Goal: Information Seeking & Learning: Compare options

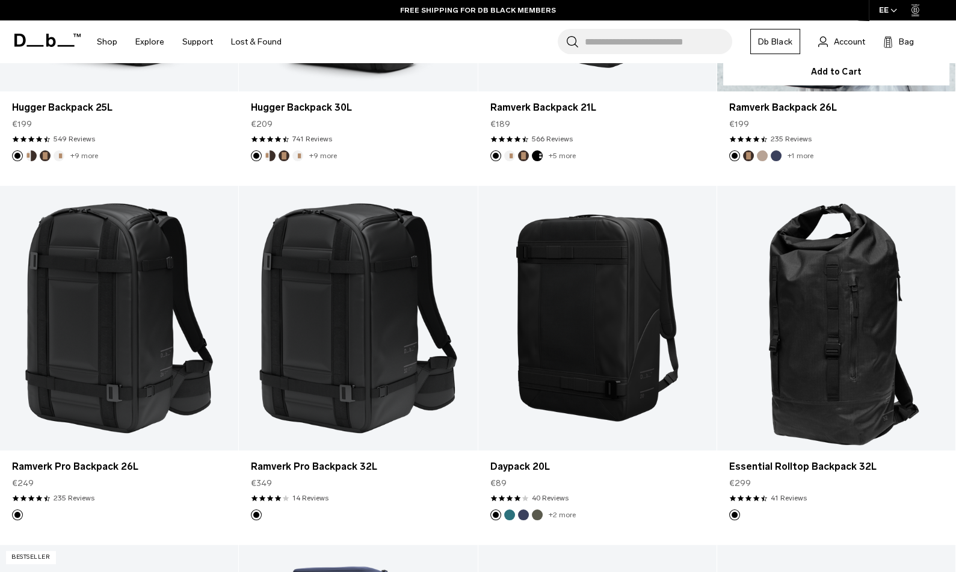
scroll to position [488, 0]
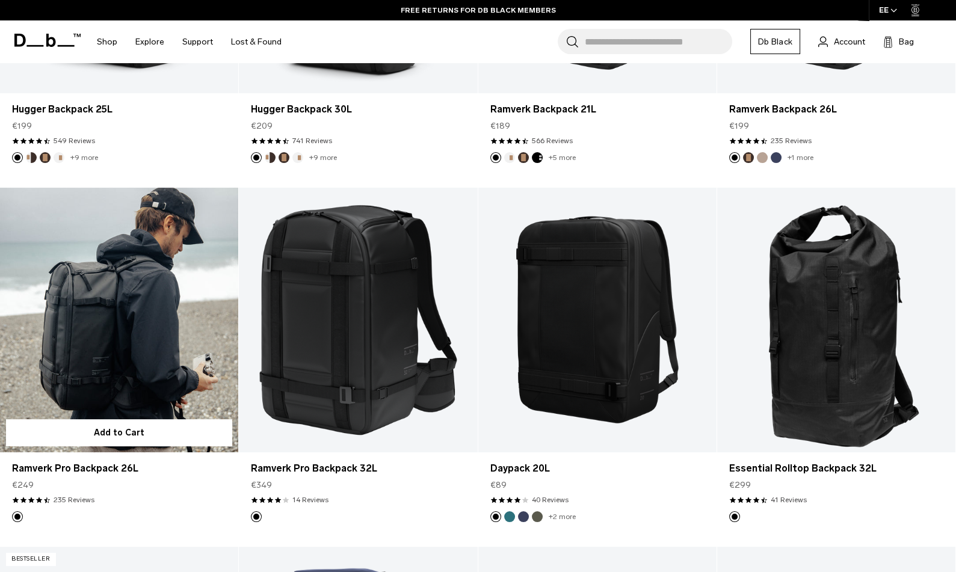
click at [138, 327] on link "Ramverk Pro Backpack 26L" at bounding box center [119, 320] width 238 height 265
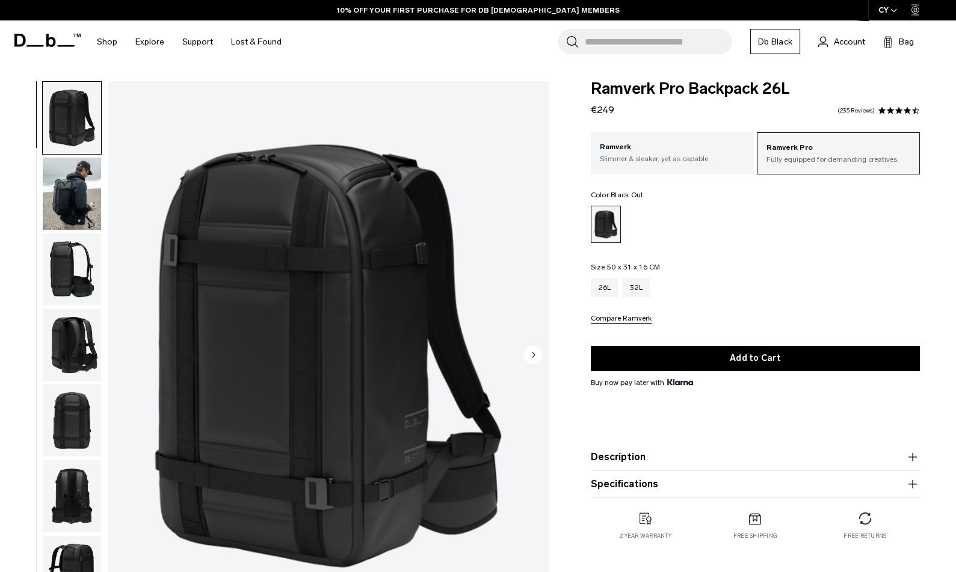
click at [76, 271] on img "button" at bounding box center [72, 269] width 58 height 72
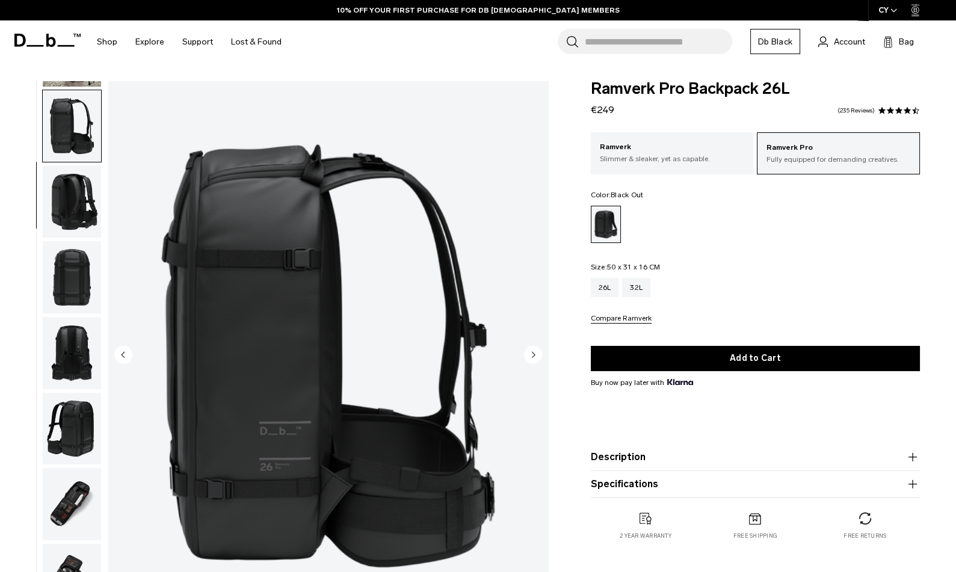
scroll to position [152, 0]
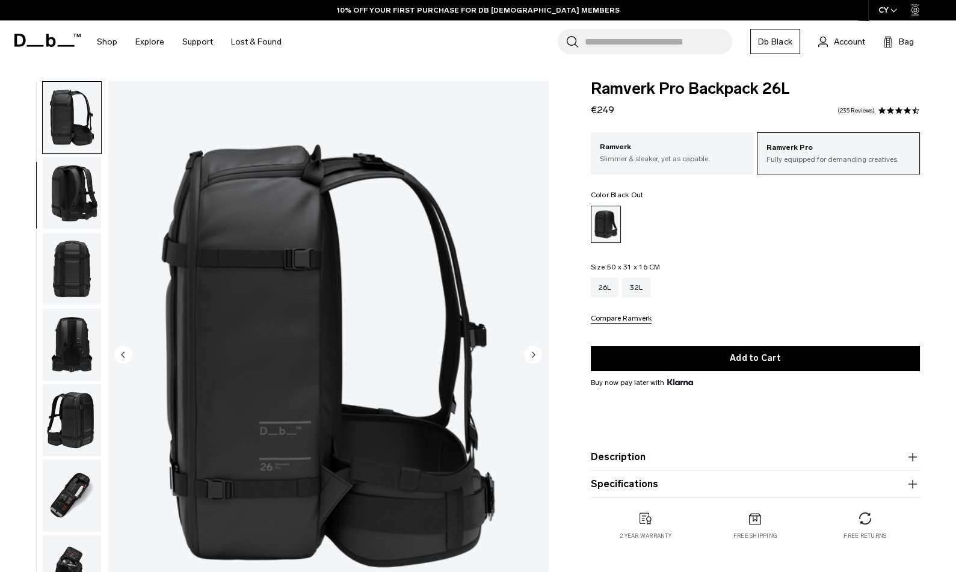
click at [530, 361] on circle "Next slide" at bounding box center [533, 354] width 18 height 18
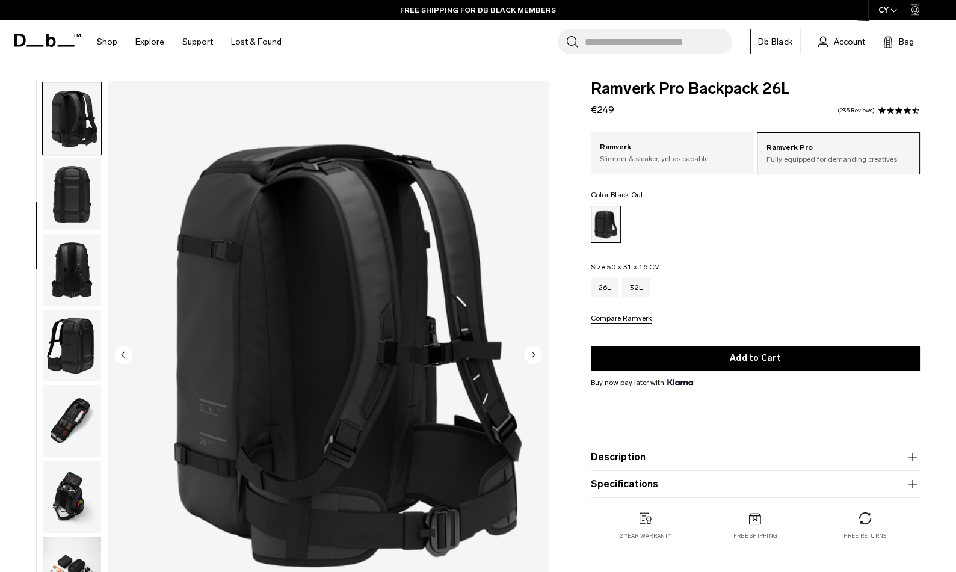
scroll to position [227, 0]
click at [534, 359] on circle "Next slide" at bounding box center [533, 354] width 18 height 18
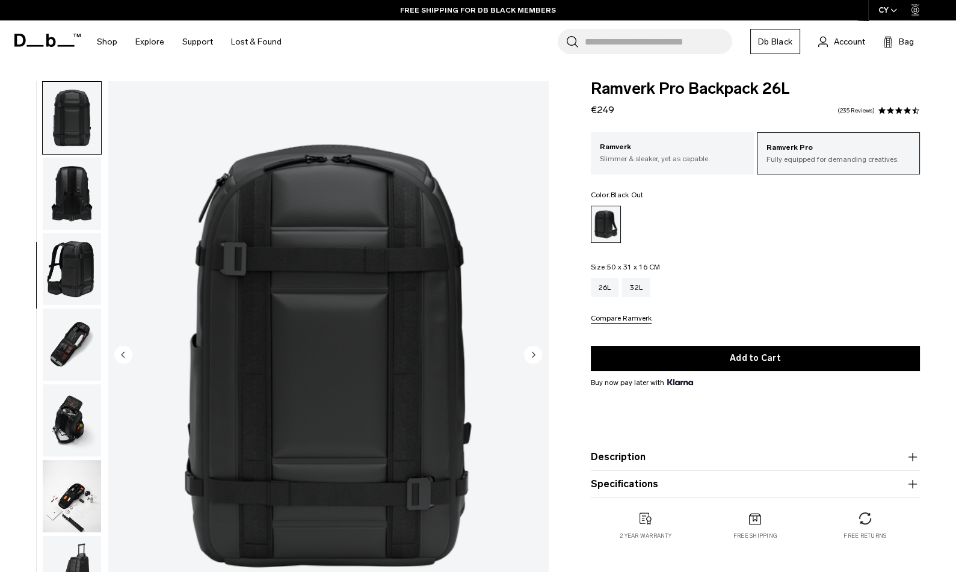
click at [534, 359] on circle "Next slide" at bounding box center [533, 354] width 18 height 18
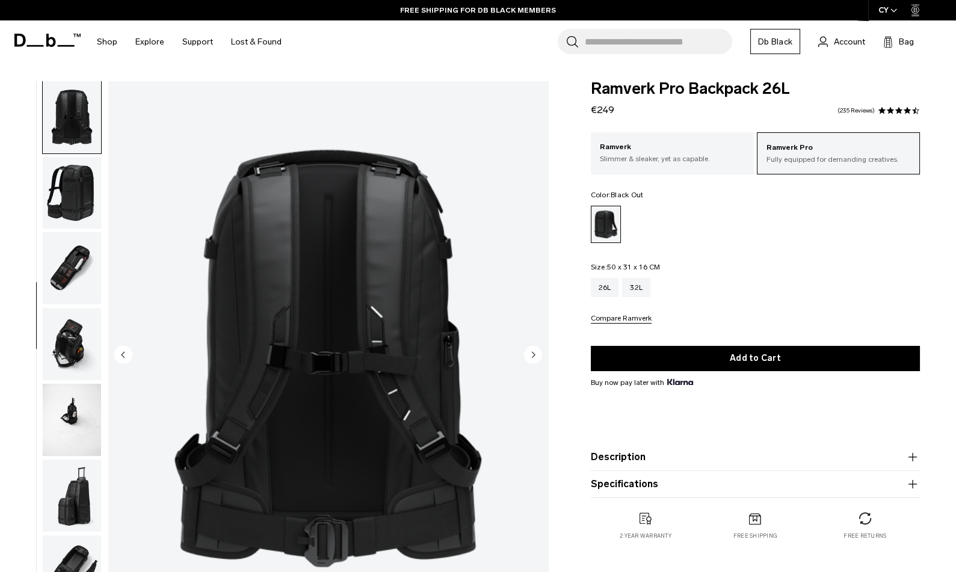
click at [534, 359] on circle "Next slide" at bounding box center [533, 354] width 18 height 18
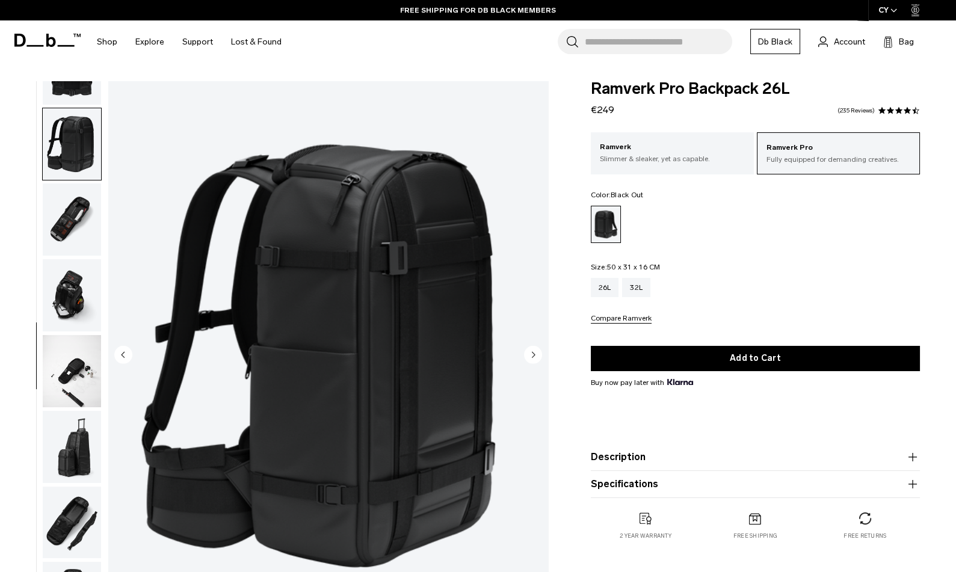
scroll to position [434, 0]
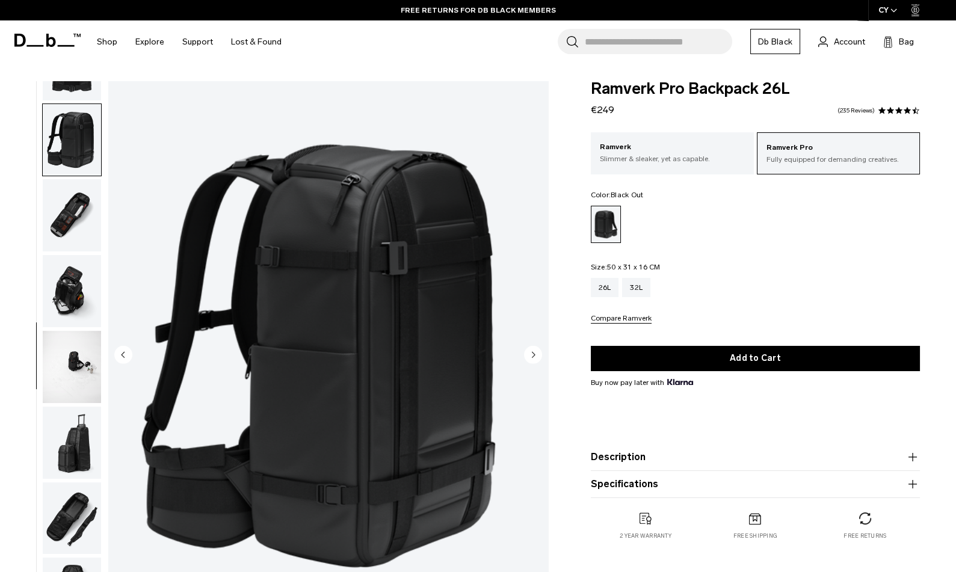
click at [534, 359] on circle "Next slide" at bounding box center [533, 354] width 18 height 18
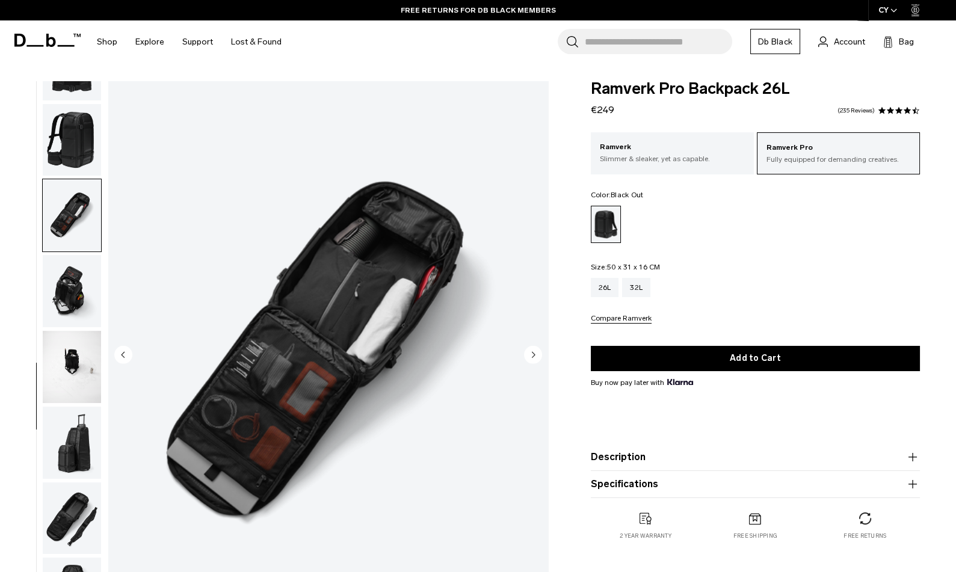
click at [534, 359] on circle "Next slide" at bounding box center [533, 354] width 18 height 18
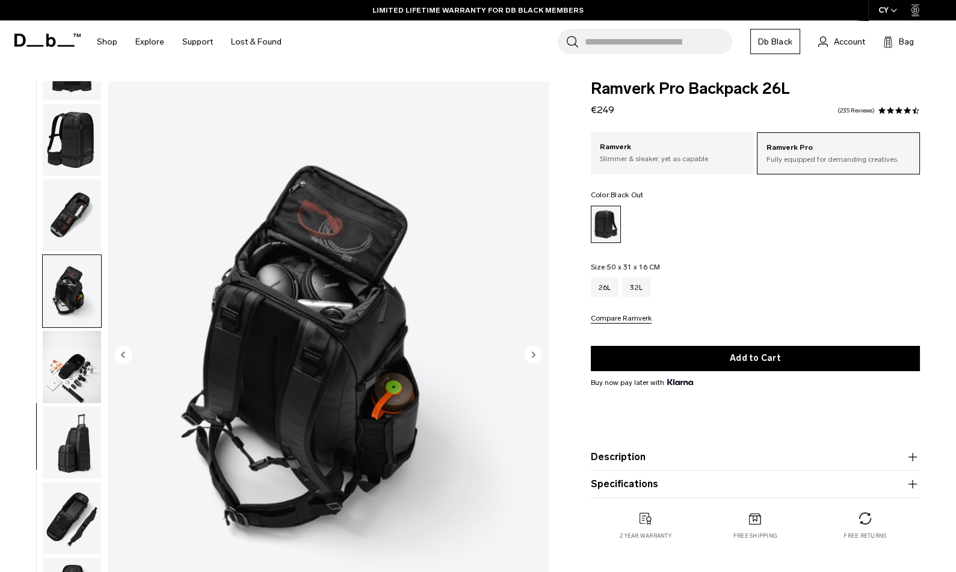
click at [534, 359] on circle "Next slide" at bounding box center [533, 354] width 18 height 18
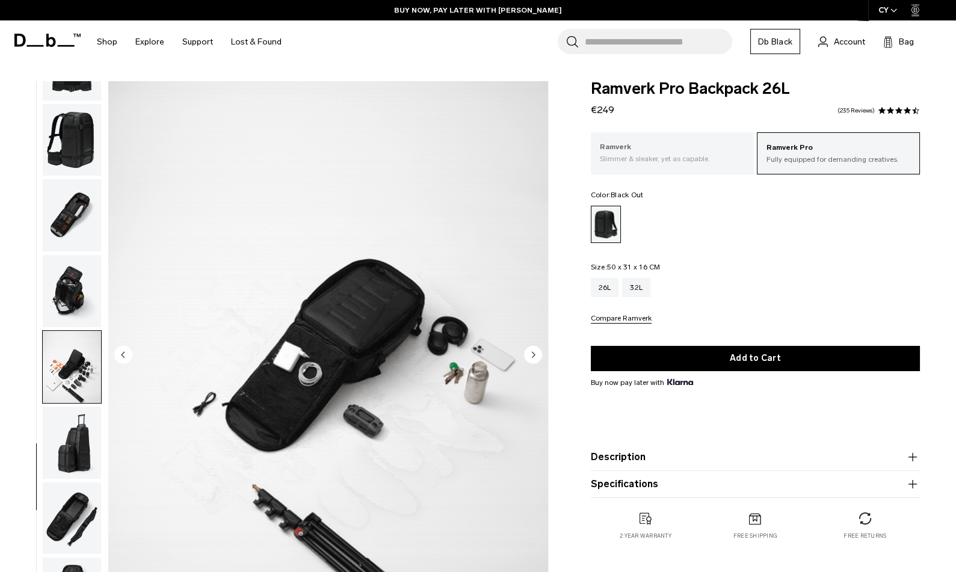
click at [648, 158] on p "Slimmer & sleaker, yet as capable." at bounding box center [672, 158] width 145 height 11
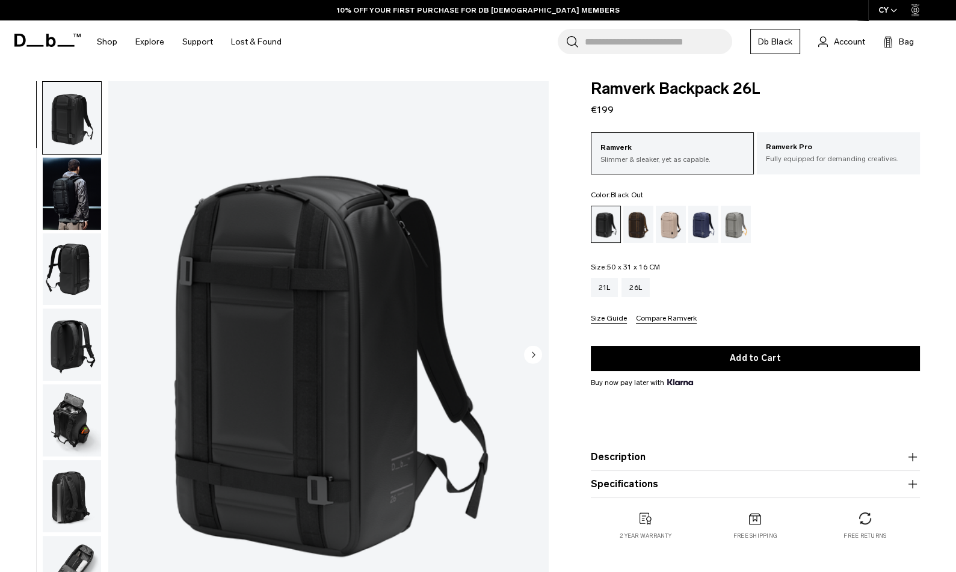
scroll to position [55, 0]
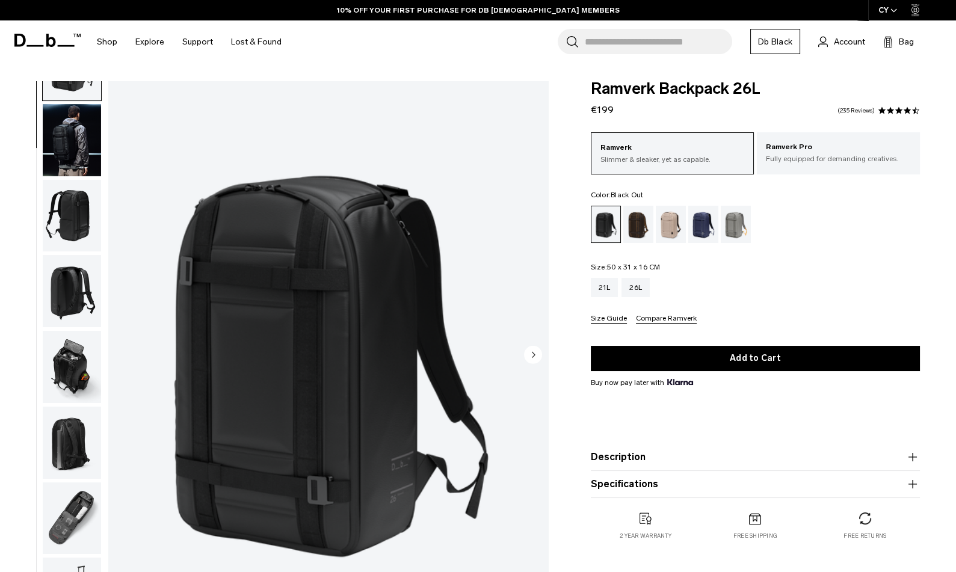
click at [64, 524] on img "button" at bounding box center [72, 518] width 58 height 72
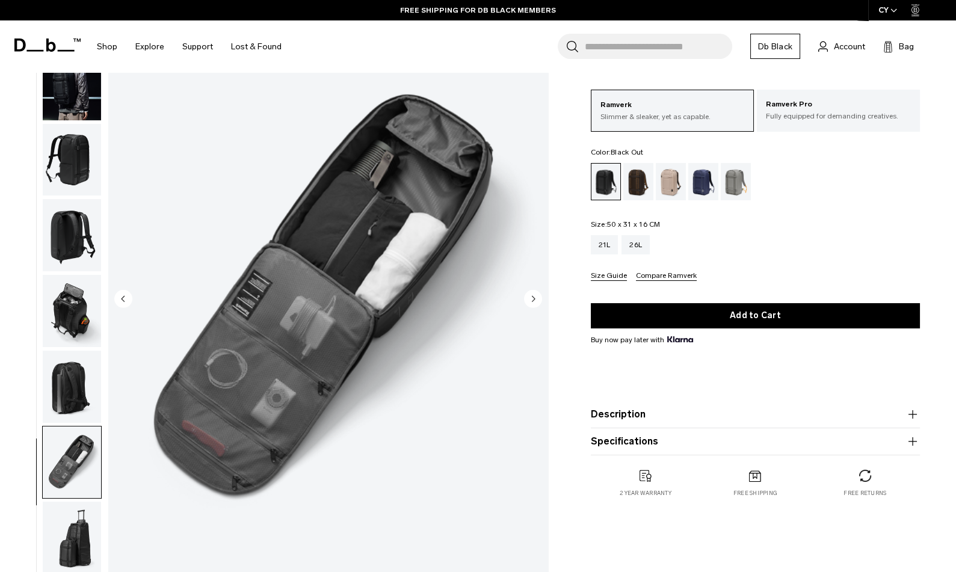
scroll to position [0, 0]
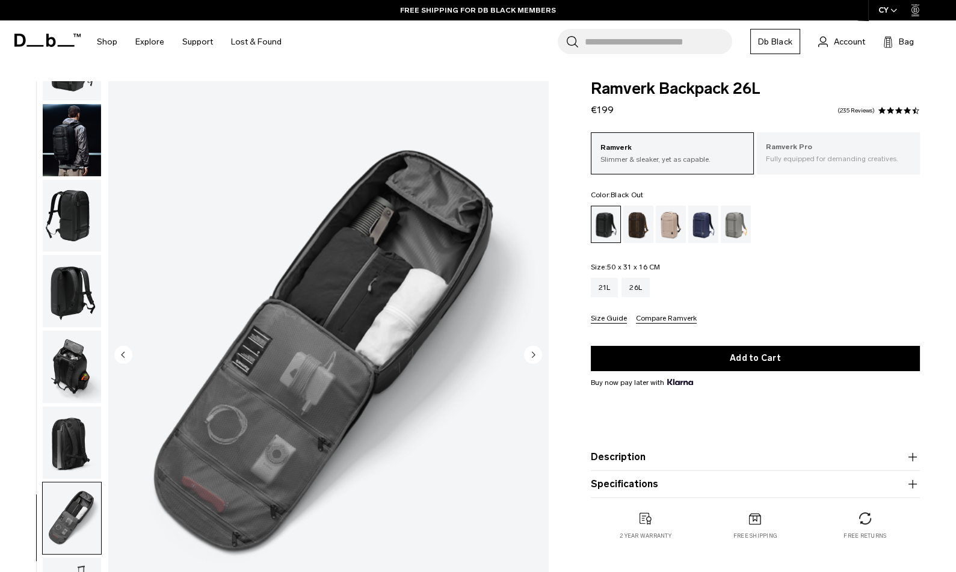
click at [867, 159] on p "Fully equipped for demanding creatives." at bounding box center [837, 158] width 145 height 11
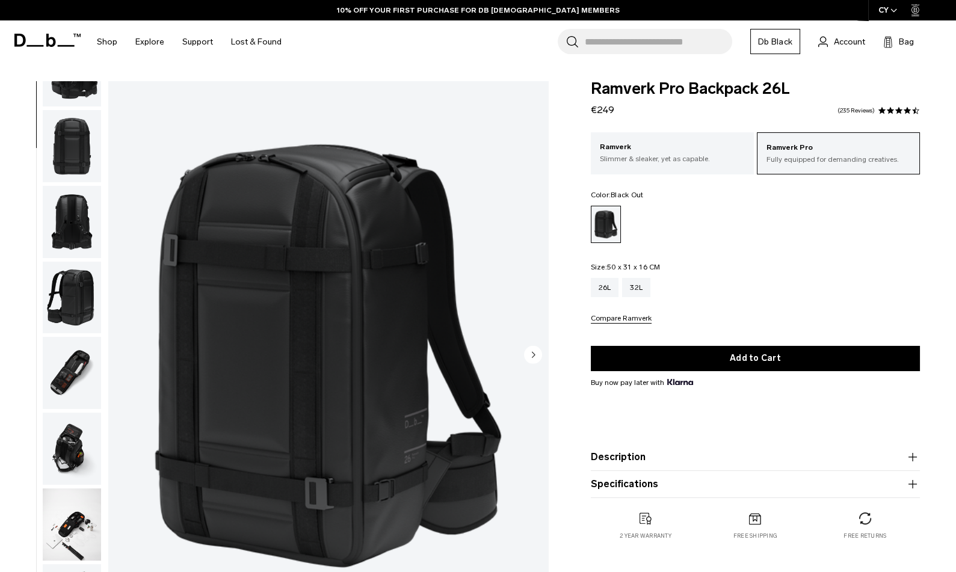
click at [75, 372] on img "button" at bounding box center [72, 373] width 58 height 72
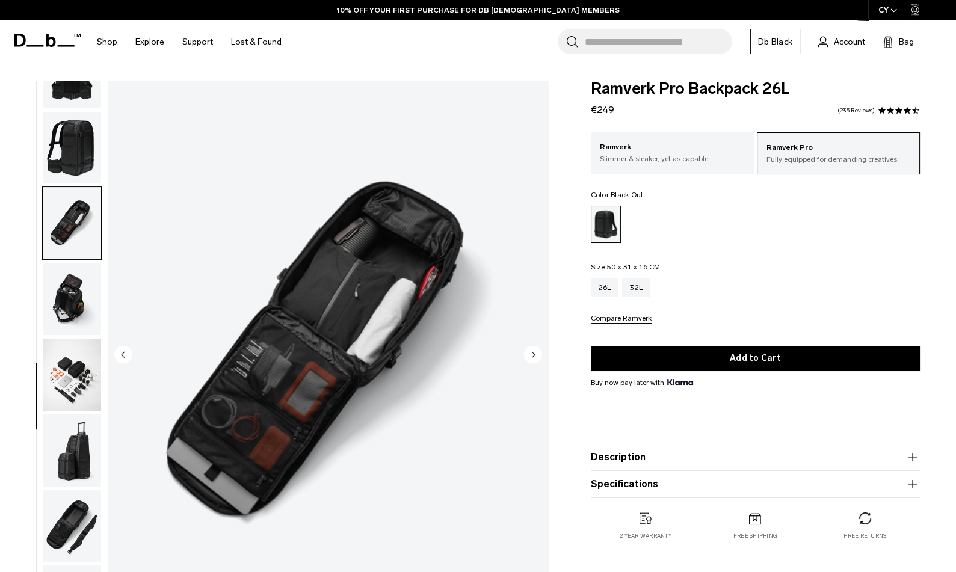
scroll to position [434, 0]
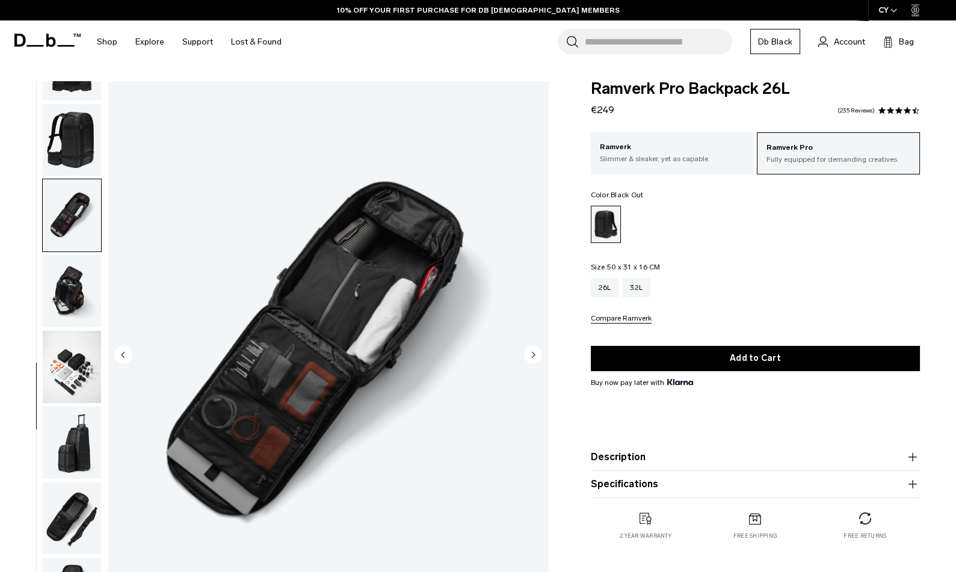
click at [75, 364] on img "button" at bounding box center [72, 367] width 58 height 72
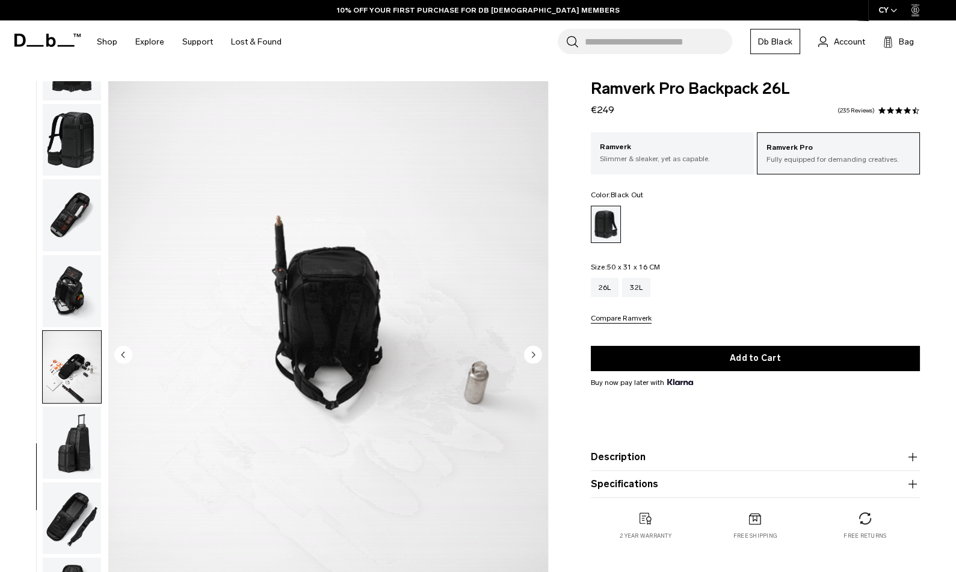
click at [82, 221] on img "button" at bounding box center [72, 215] width 58 height 72
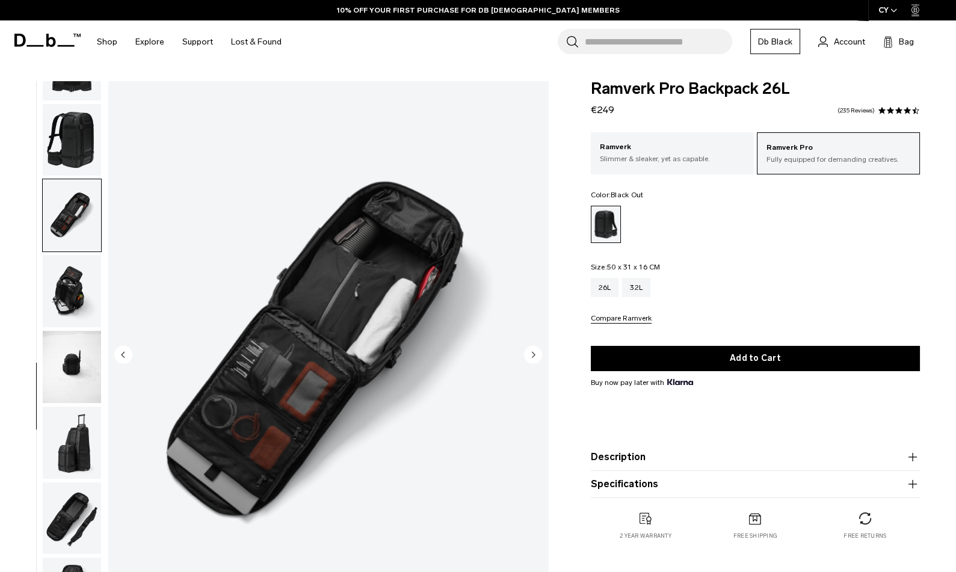
click at [74, 370] on img "button" at bounding box center [72, 367] width 58 height 72
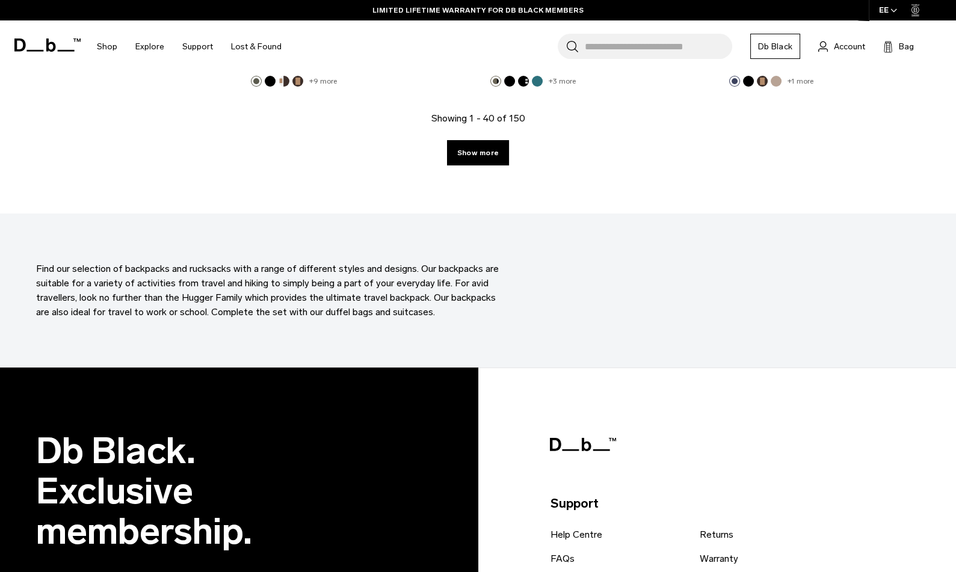
scroll to position [3807, 0]
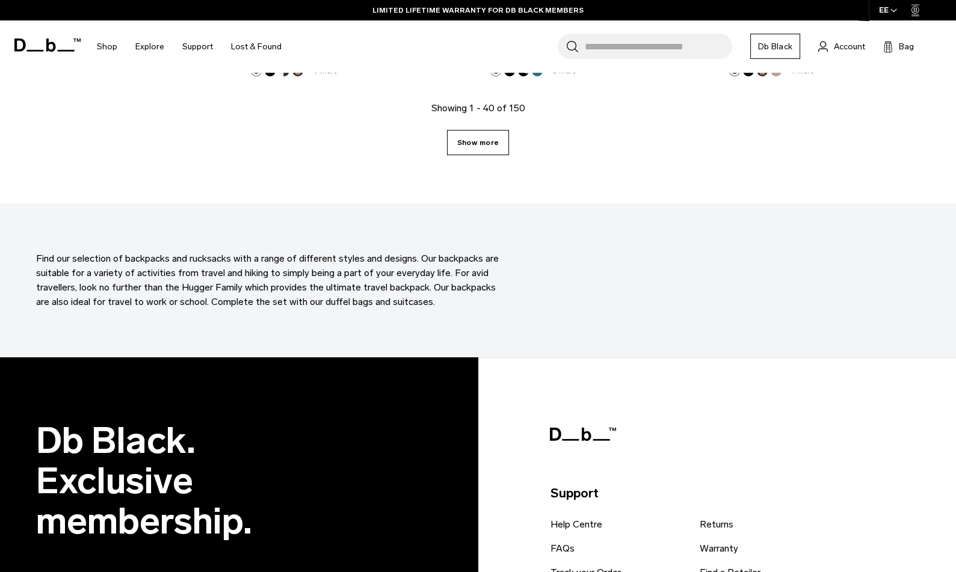
click at [477, 146] on link "Show more" at bounding box center [478, 142] width 62 height 25
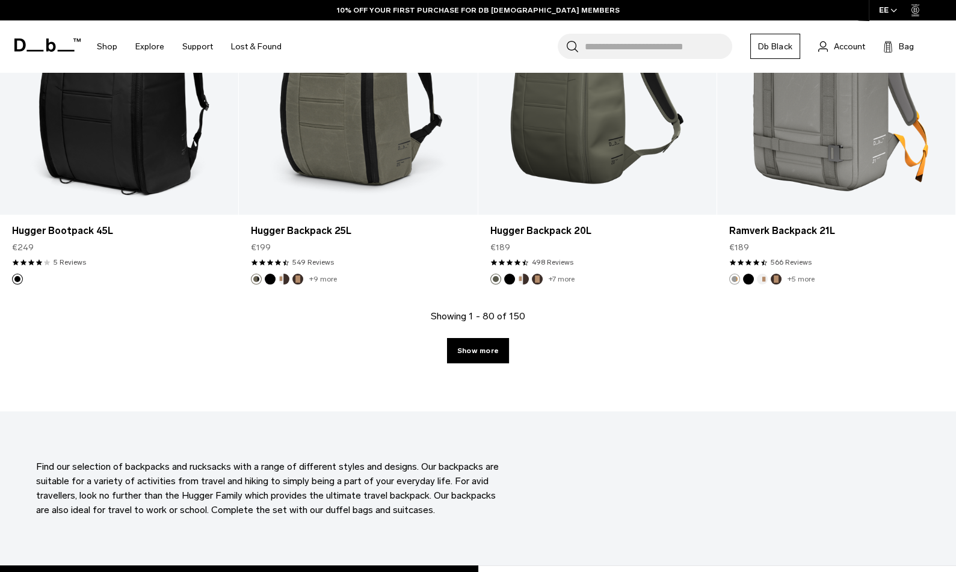
scroll to position [7192, 0]
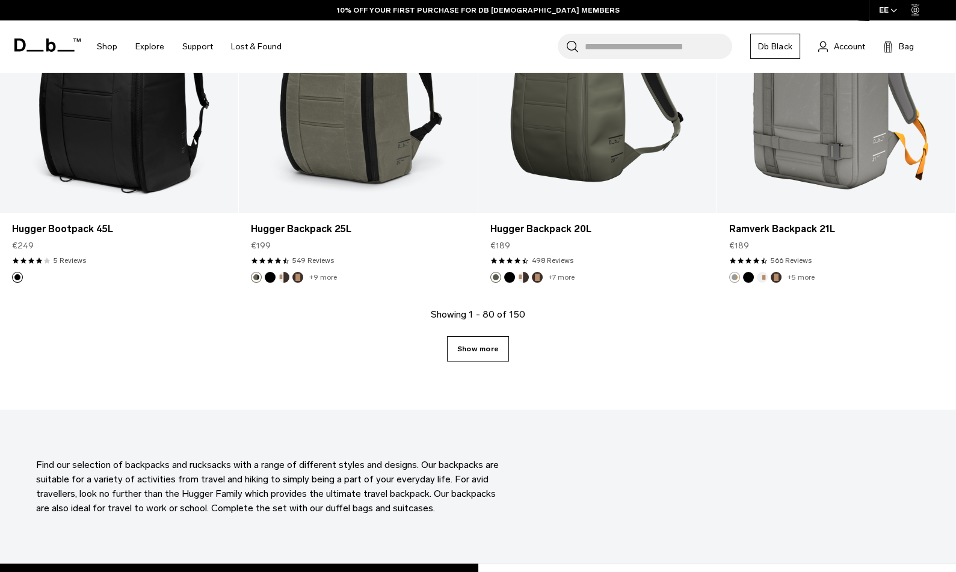
click at [473, 357] on link "Show more" at bounding box center [478, 348] width 62 height 25
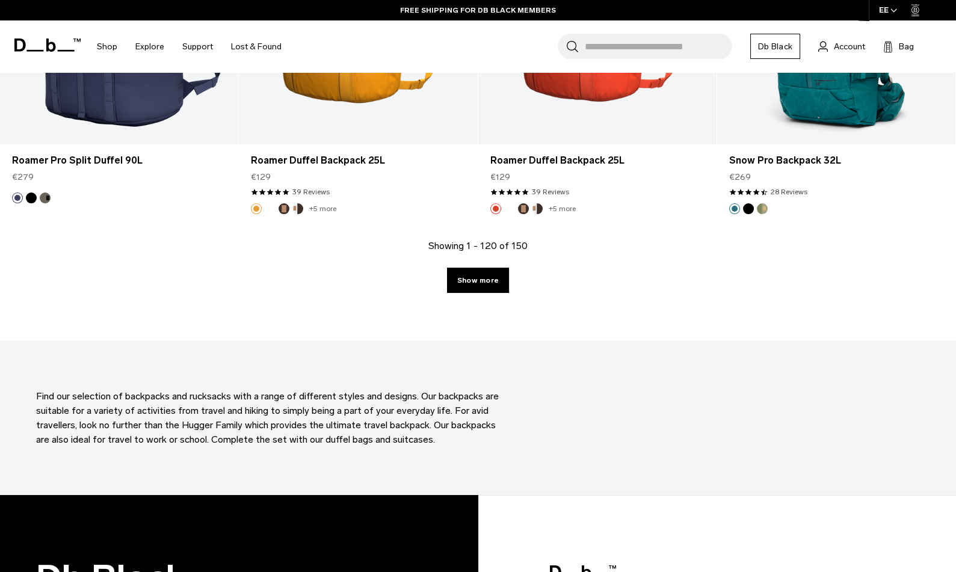
scroll to position [10882, 0]
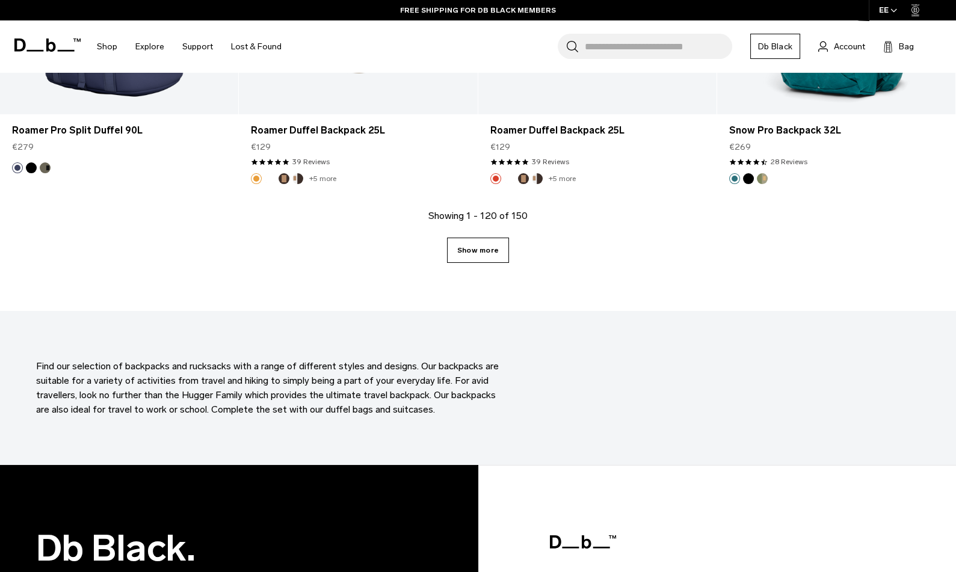
click at [480, 256] on link "Show more" at bounding box center [478, 250] width 62 height 25
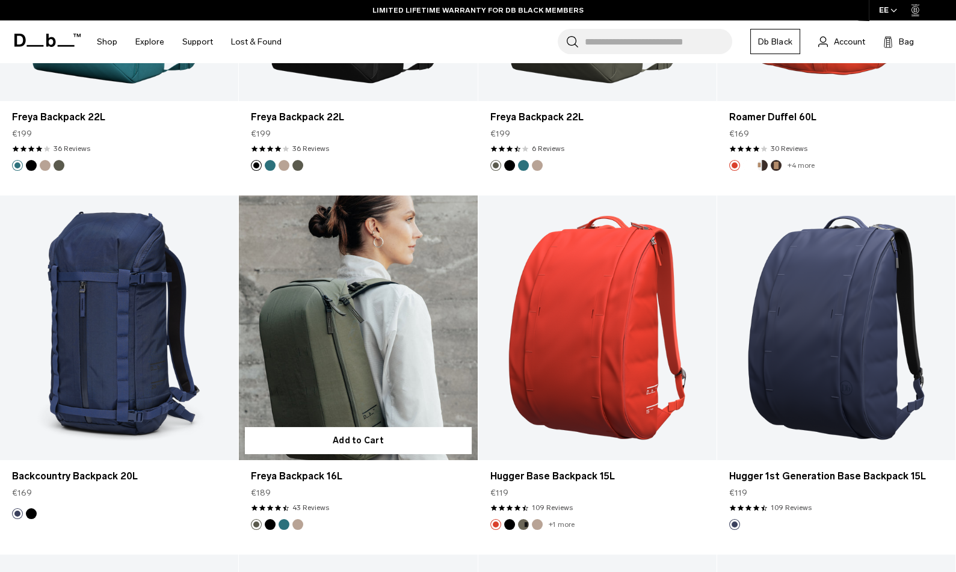
scroll to position [8750, 0]
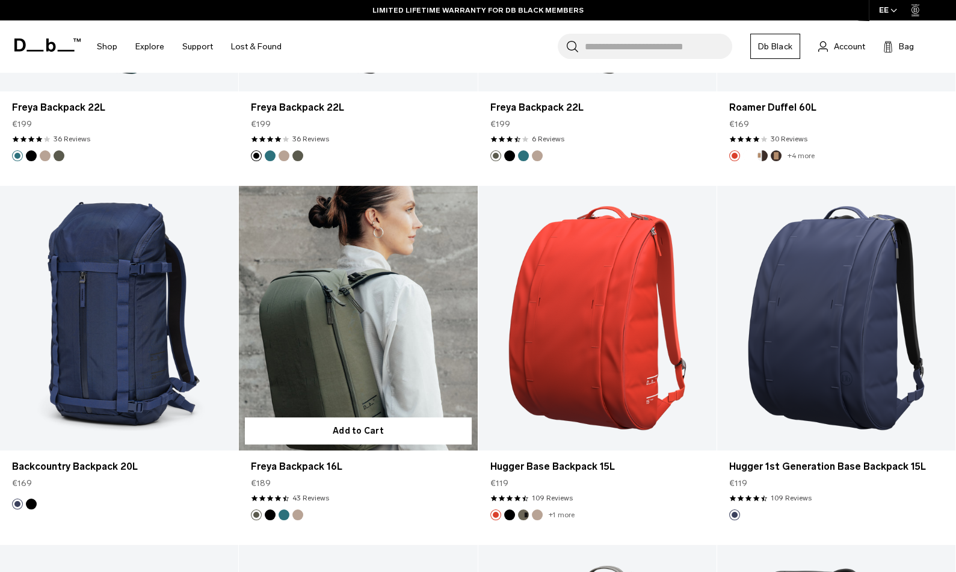
click at [344, 375] on link "Freya Backpack 16L" at bounding box center [358, 318] width 238 height 265
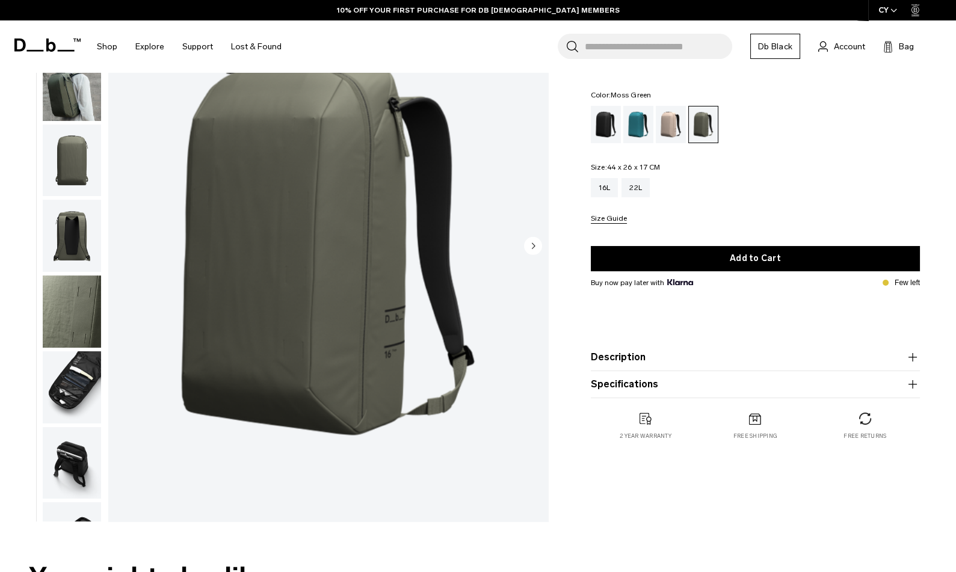
scroll to position [106, 0]
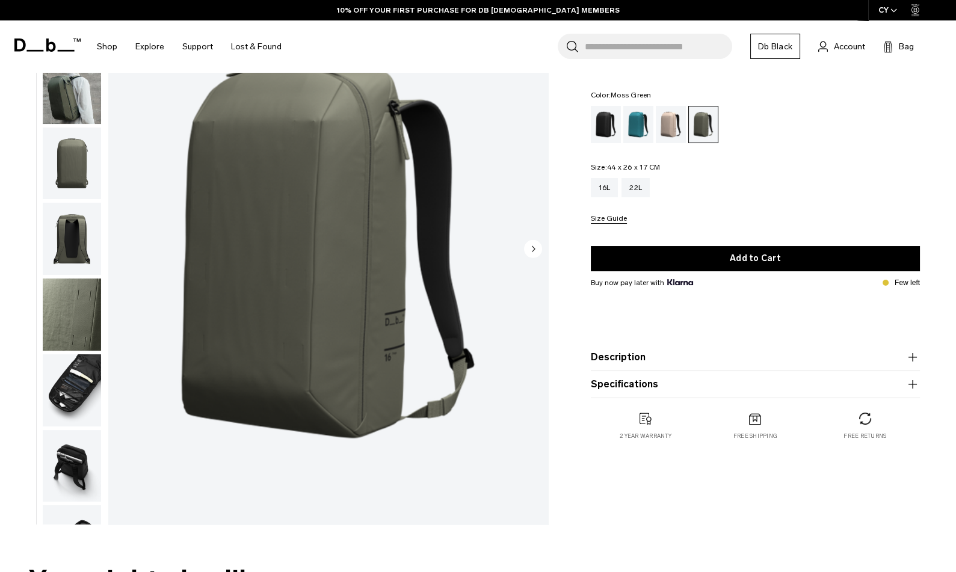
click at [319, 224] on img "1 / 9" at bounding box center [328, 249] width 440 height 549
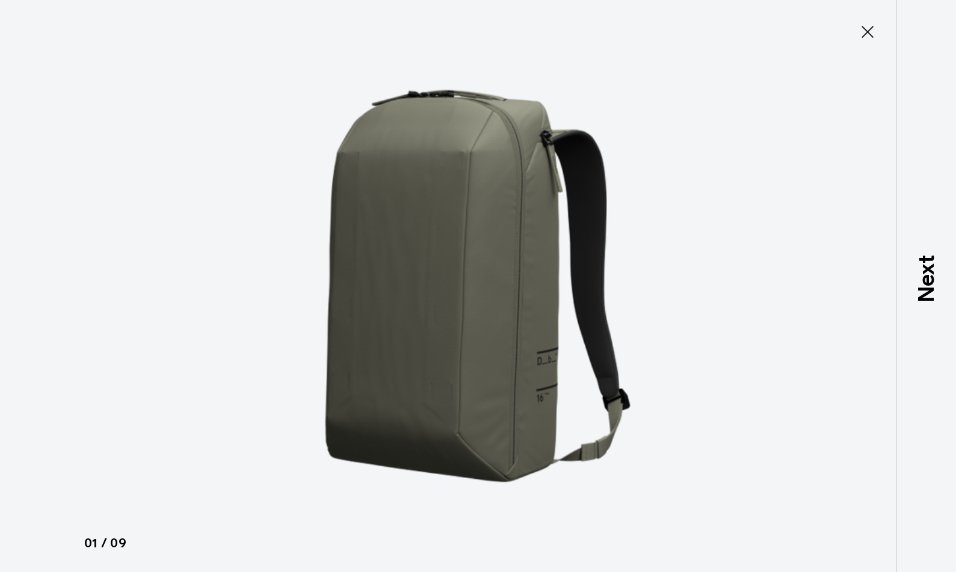
type button "Close"
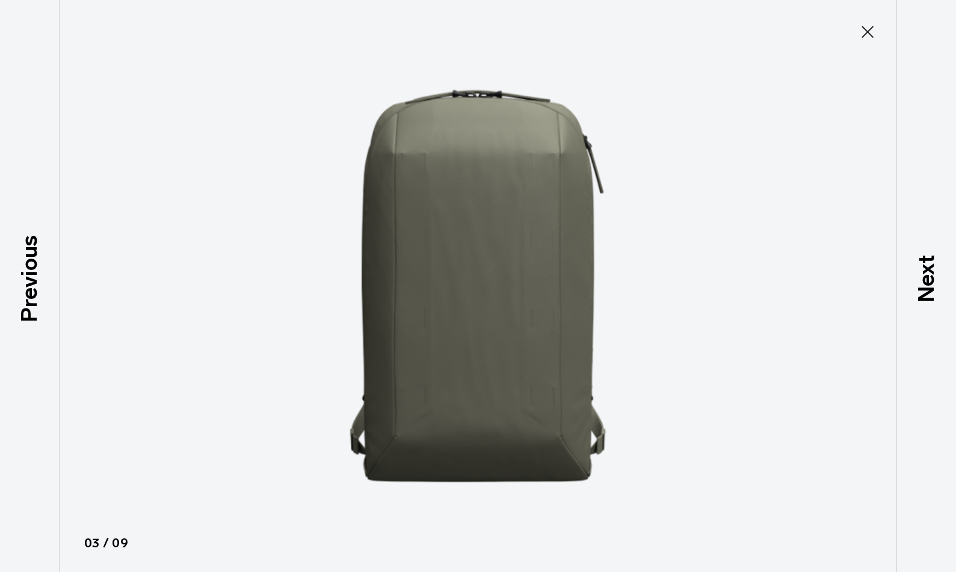
scroll to position [130, 0]
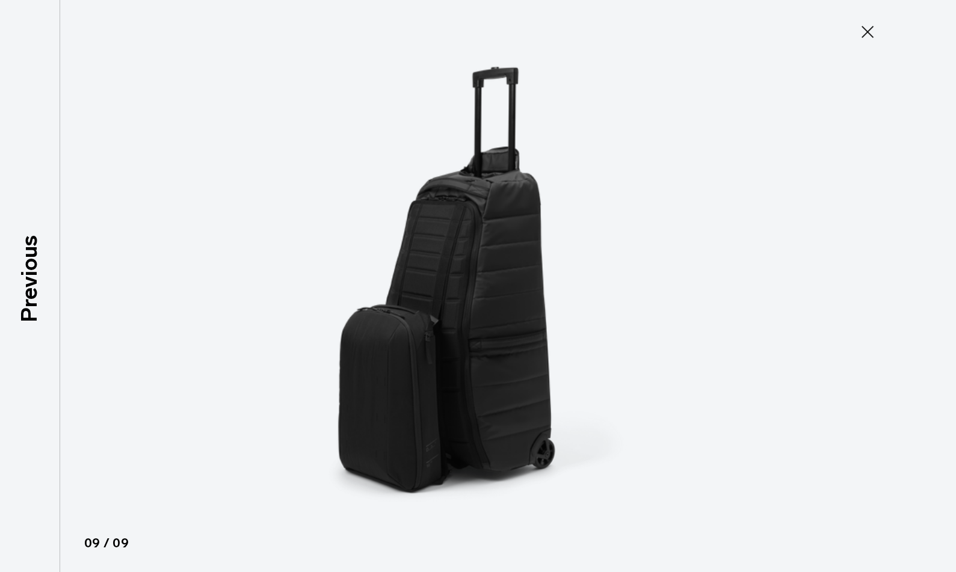
click at [867, 31] on icon at bounding box center [866, 31] width 19 height 19
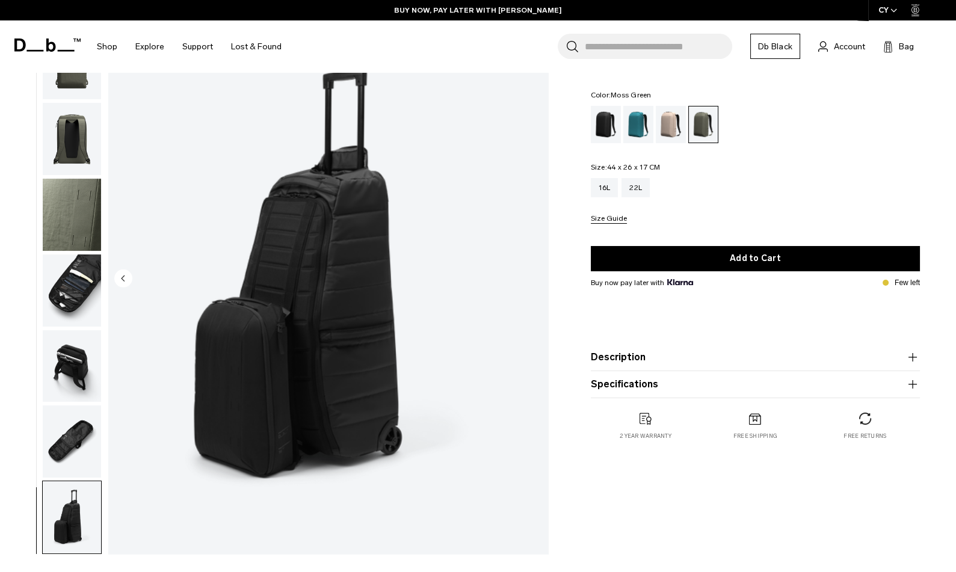
scroll to position [60, 0]
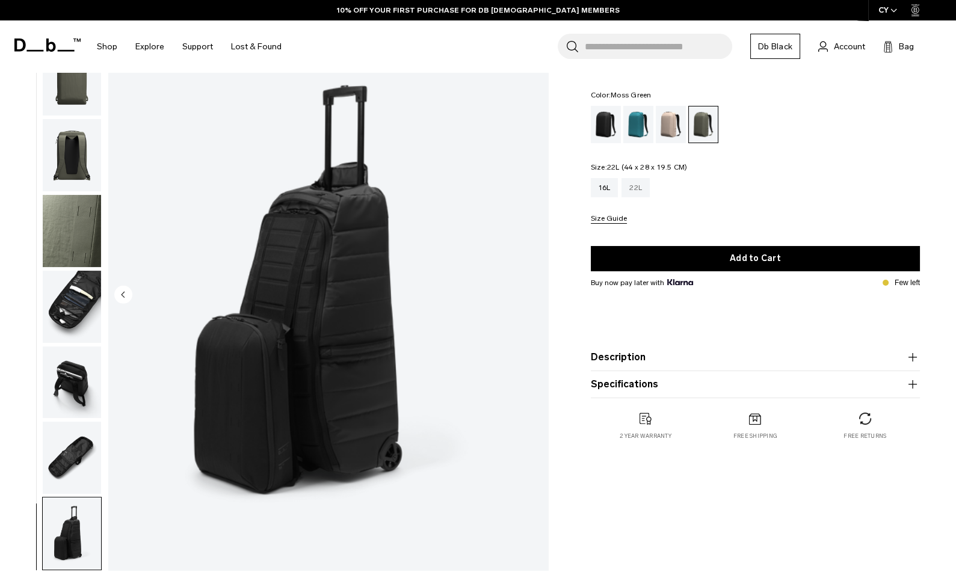
click at [638, 191] on div "22L" at bounding box center [635, 187] width 28 height 19
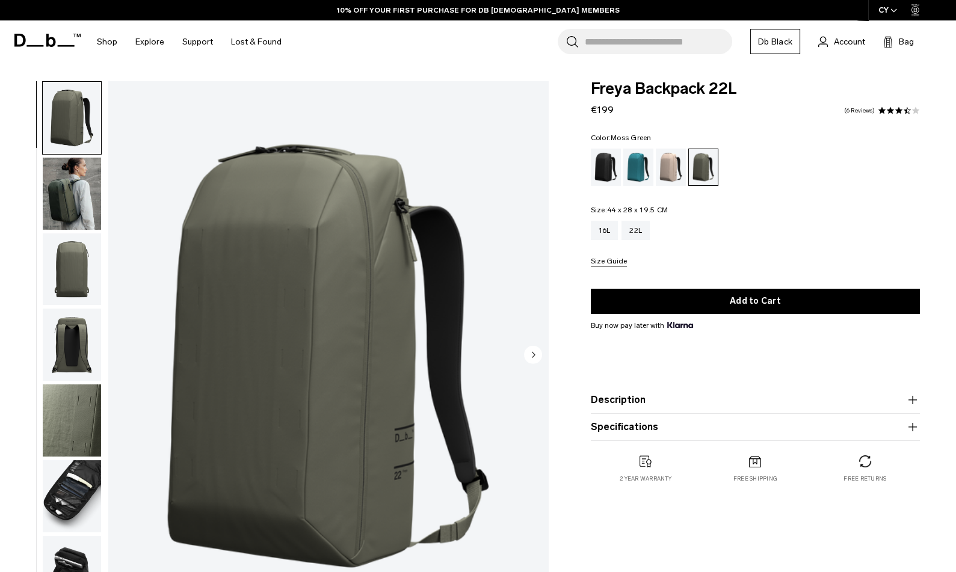
scroll to position [130, 0]
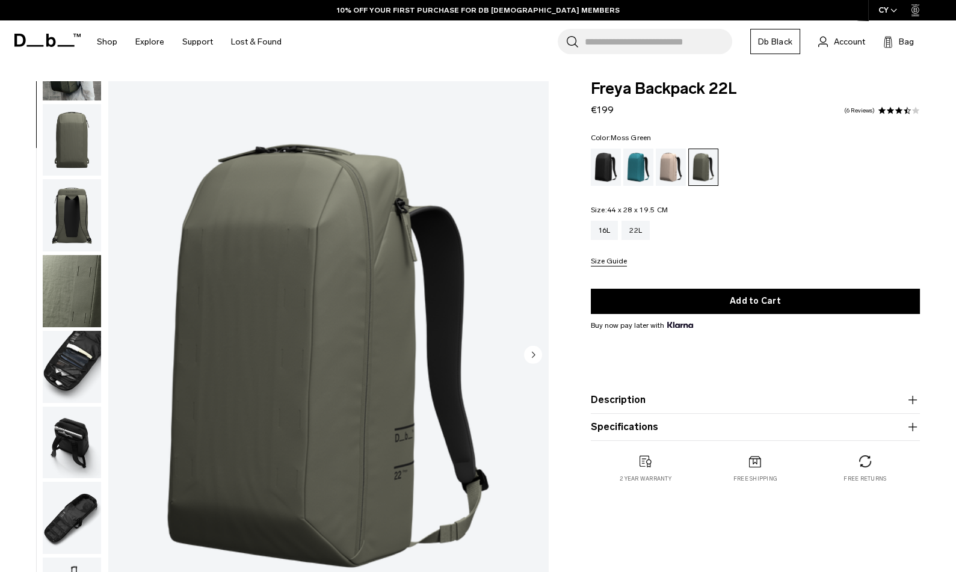
click at [75, 451] on img "button" at bounding box center [72, 442] width 58 height 72
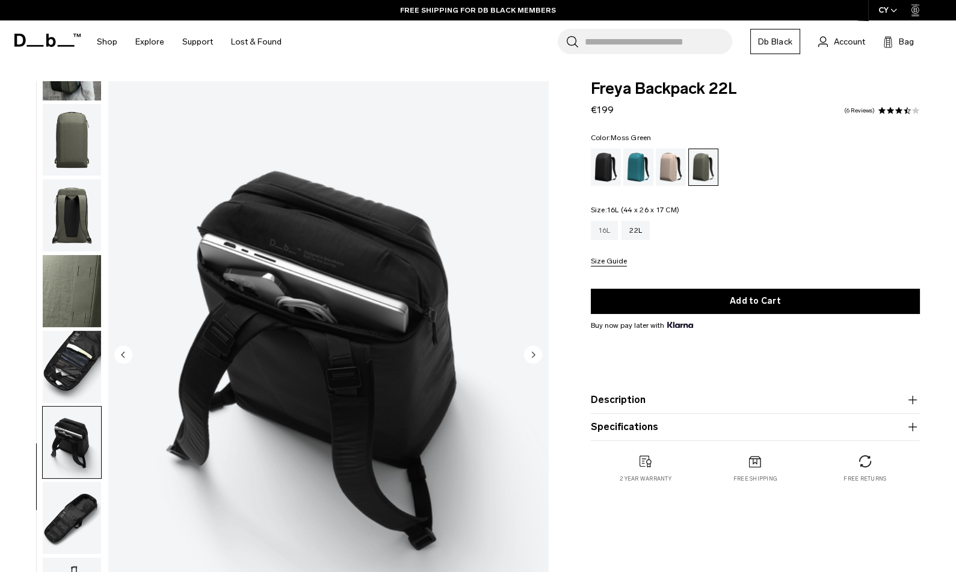
click at [597, 229] on div "16L" at bounding box center [604, 230] width 28 height 19
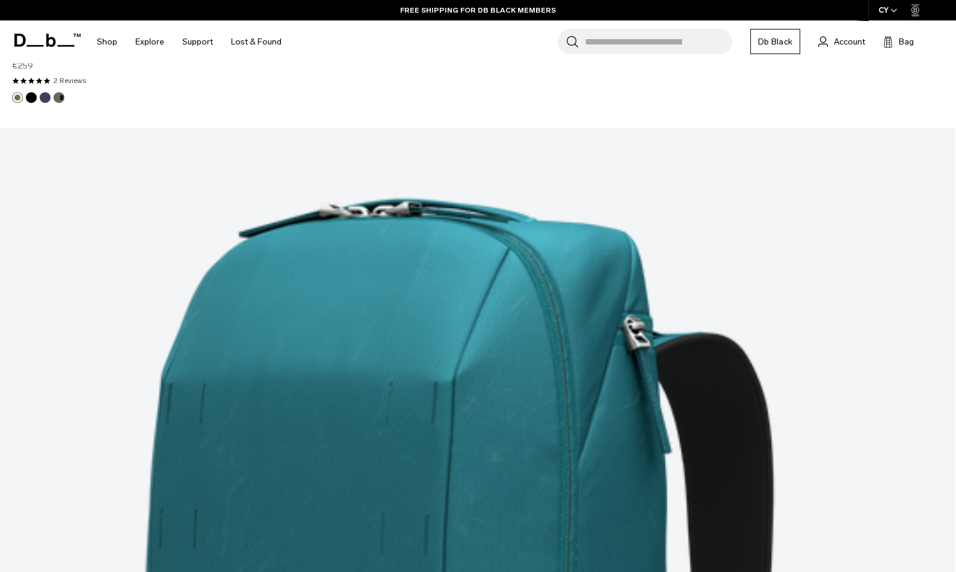
scroll to position [1385, 0]
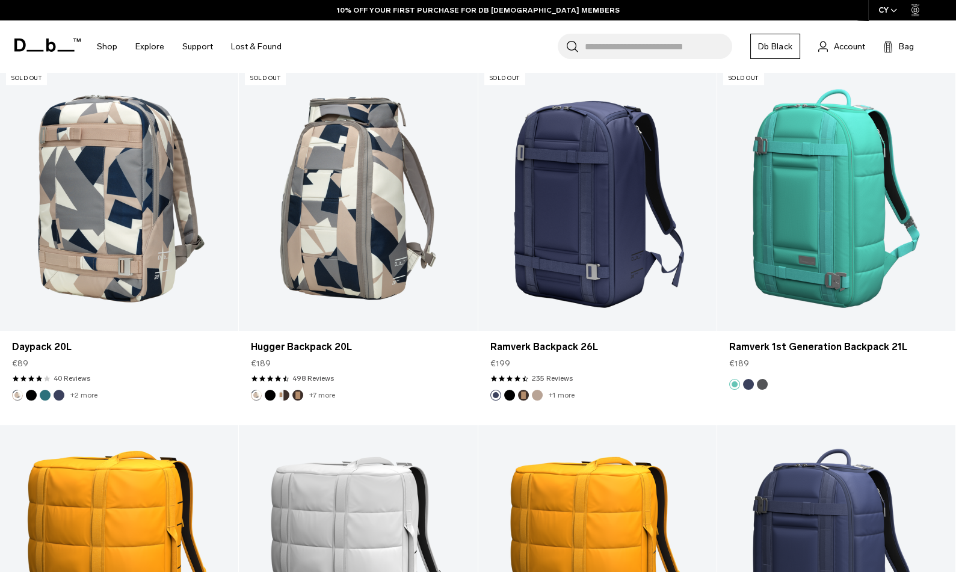
scroll to position [2133, 0]
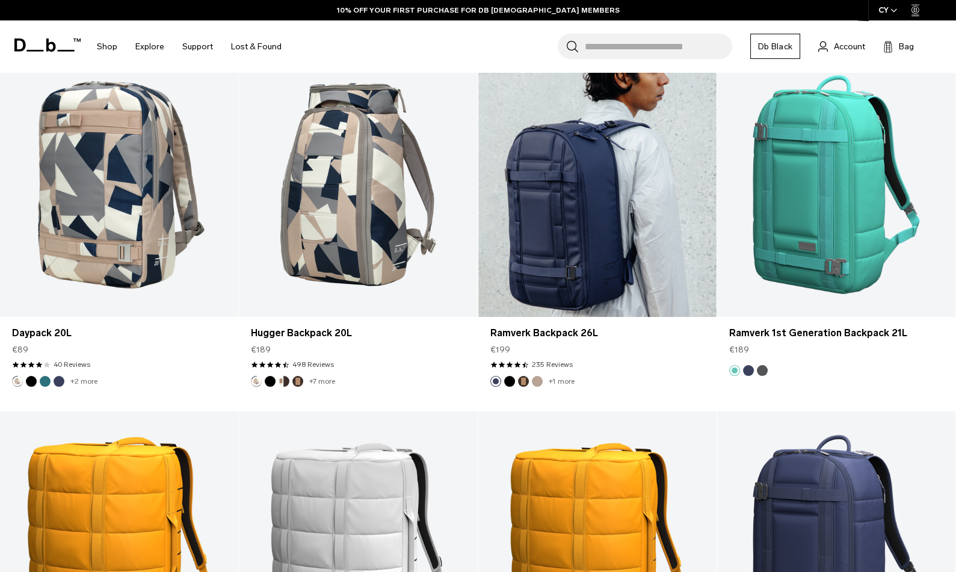
click at [594, 214] on link "Ramverk Backpack 26L" at bounding box center [597, 184] width 238 height 265
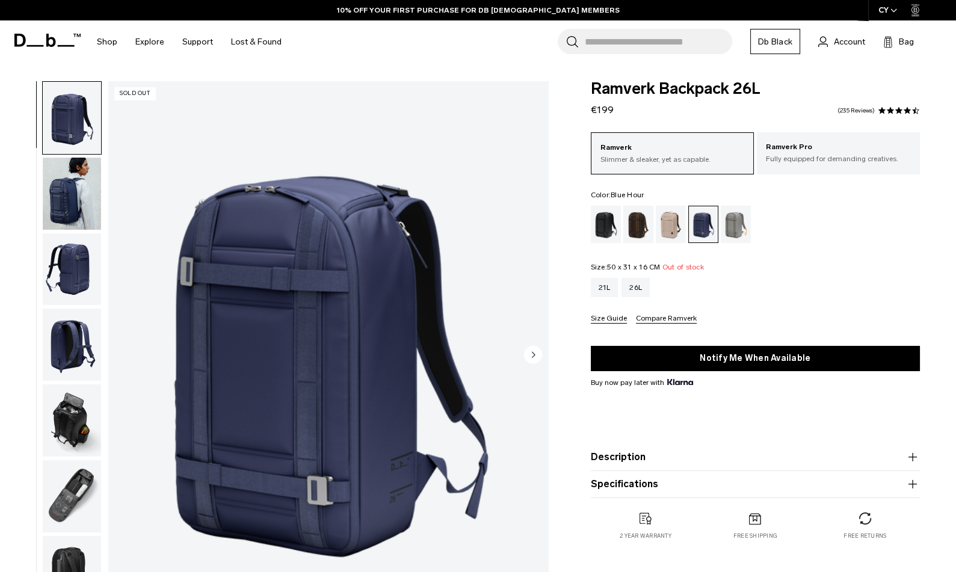
click at [71, 266] on img "button" at bounding box center [72, 269] width 58 height 72
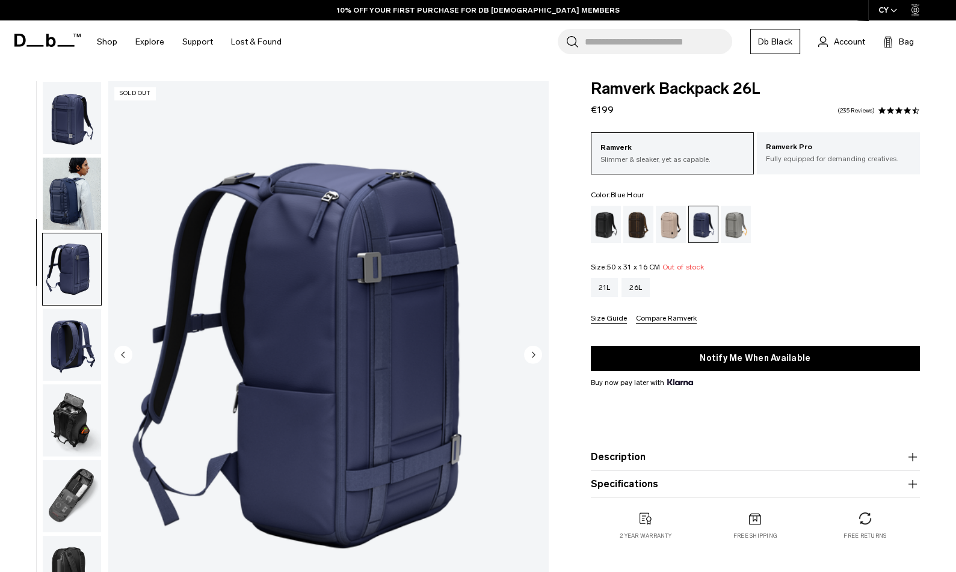
scroll to position [55, 0]
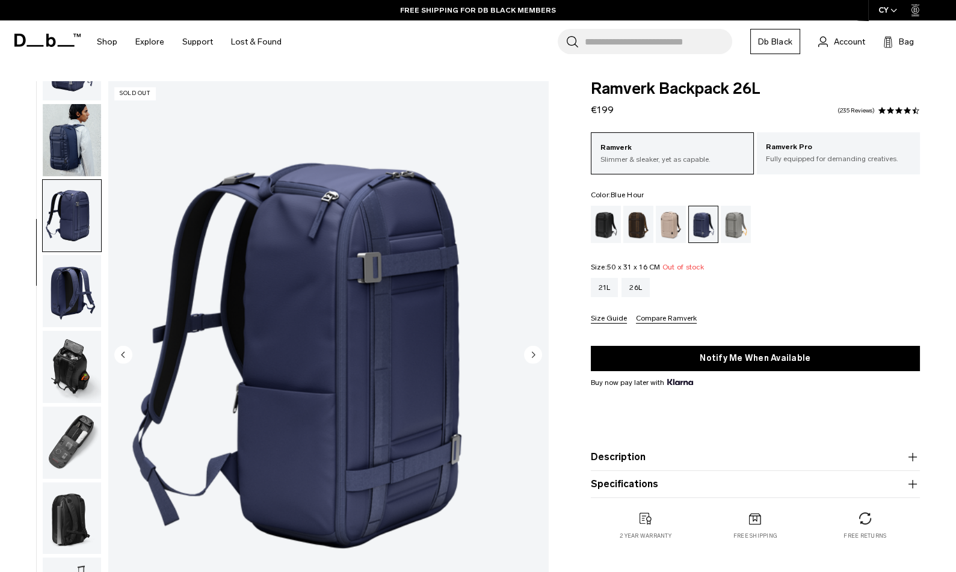
click at [536, 358] on circle "Next slide" at bounding box center [533, 354] width 18 height 18
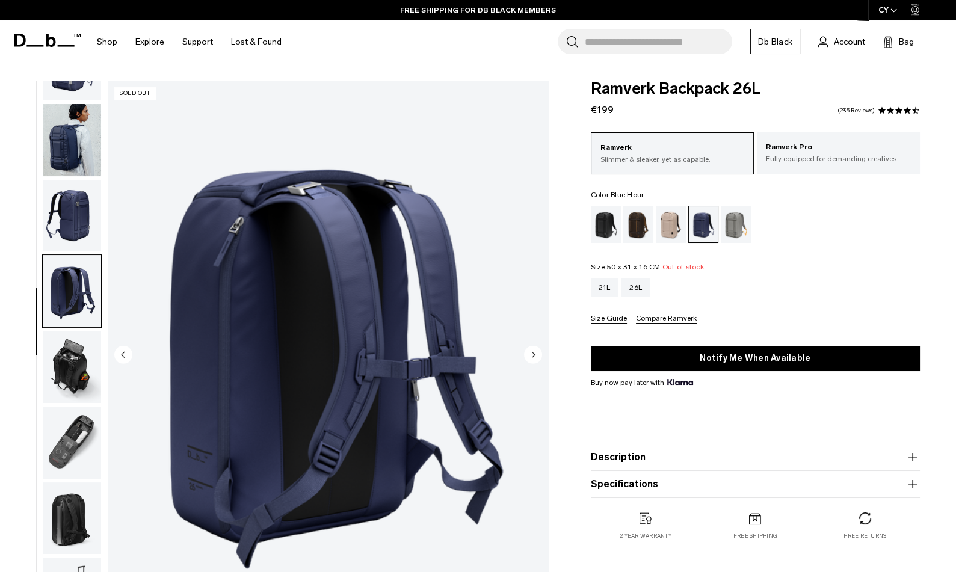
click at [536, 358] on circle "Next slide" at bounding box center [533, 354] width 18 height 18
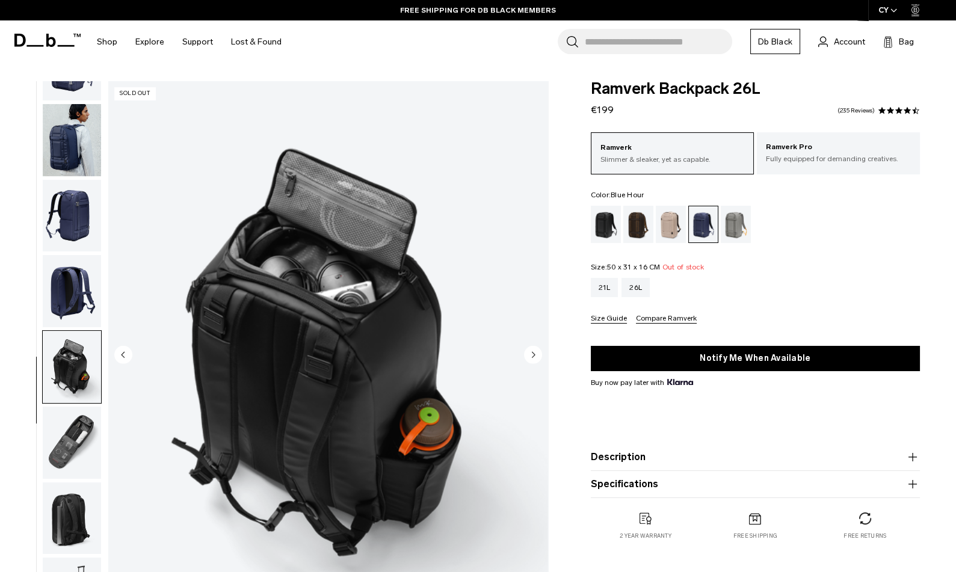
click at [536, 358] on circle "Next slide" at bounding box center [533, 354] width 18 height 18
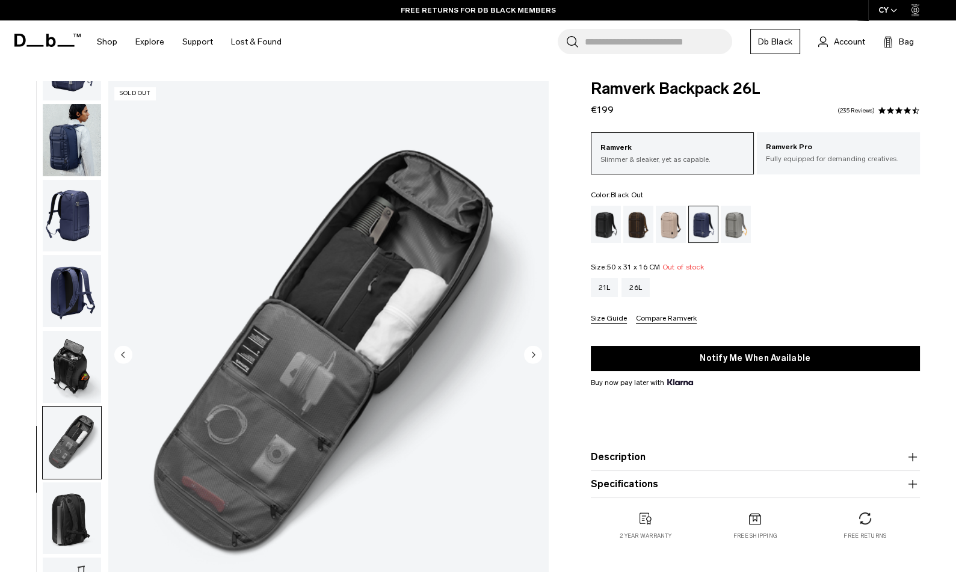
click at [603, 225] on div "Black Out" at bounding box center [605, 224] width 31 height 37
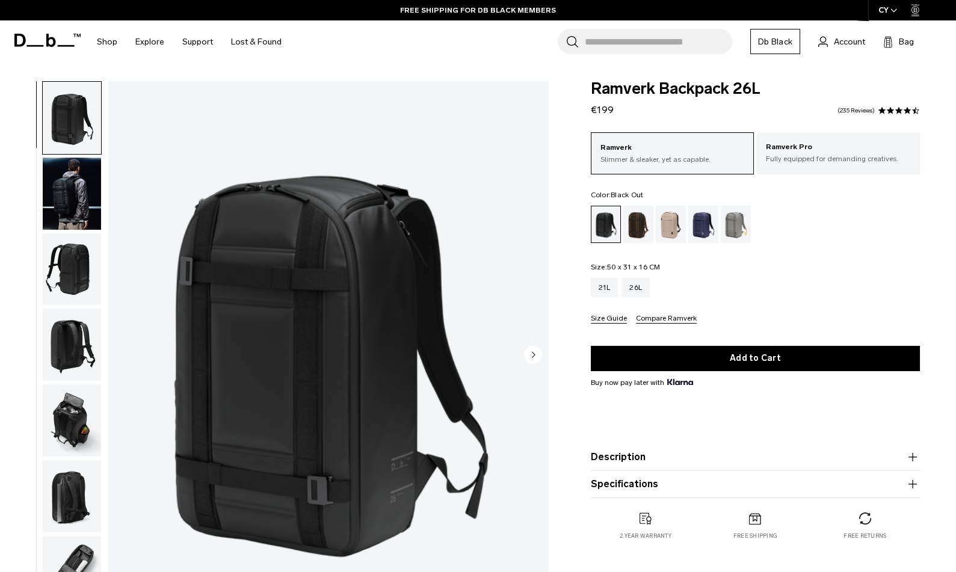
click at [535, 358] on circle "Next slide" at bounding box center [533, 354] width 18 height 18
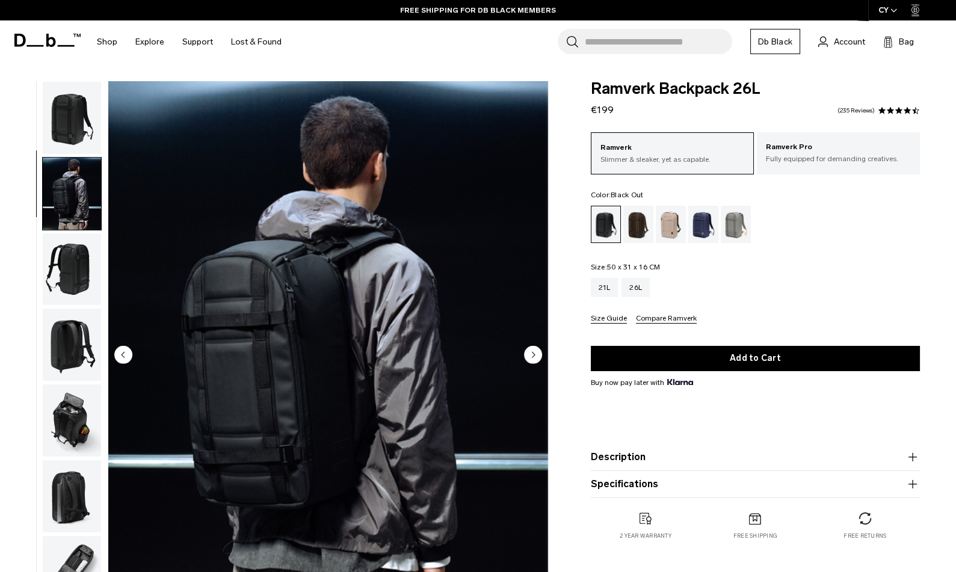
scroll to position [55, 0]
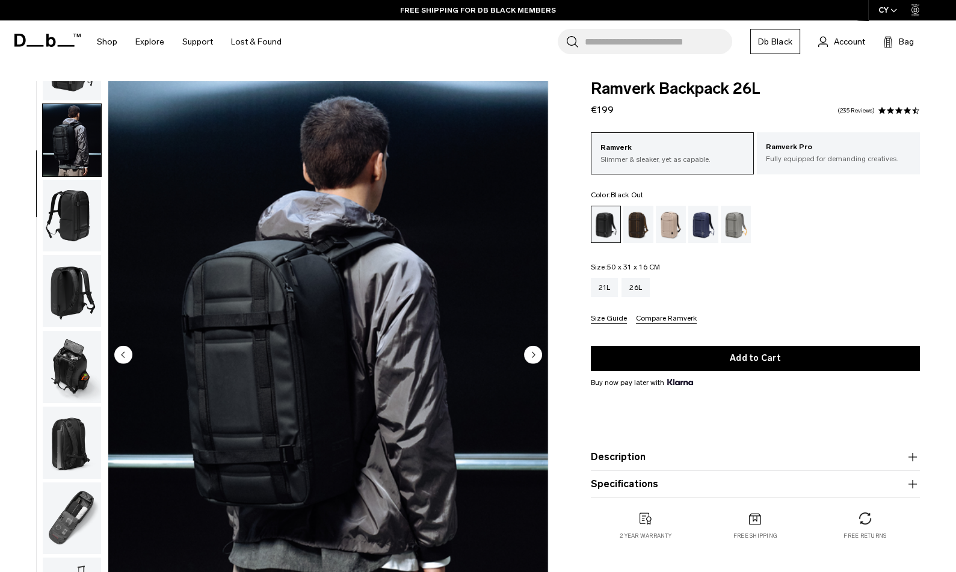
click at [535, 358] on circle "Next slide" at bounding box center [533, 354] width 18 height 18
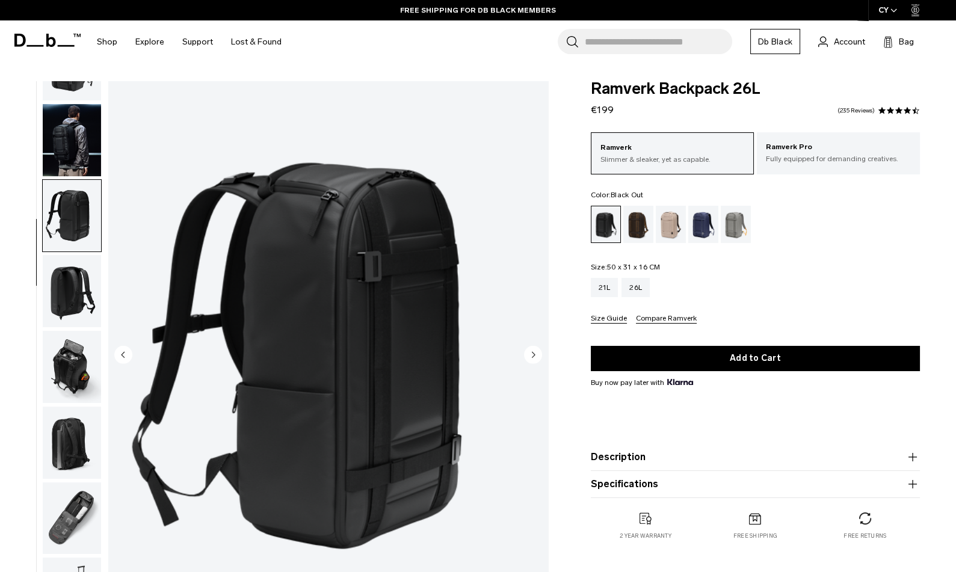
click at [535, 358] on circle "Next slide" at bounding box center [533, 354] width 18 height 18
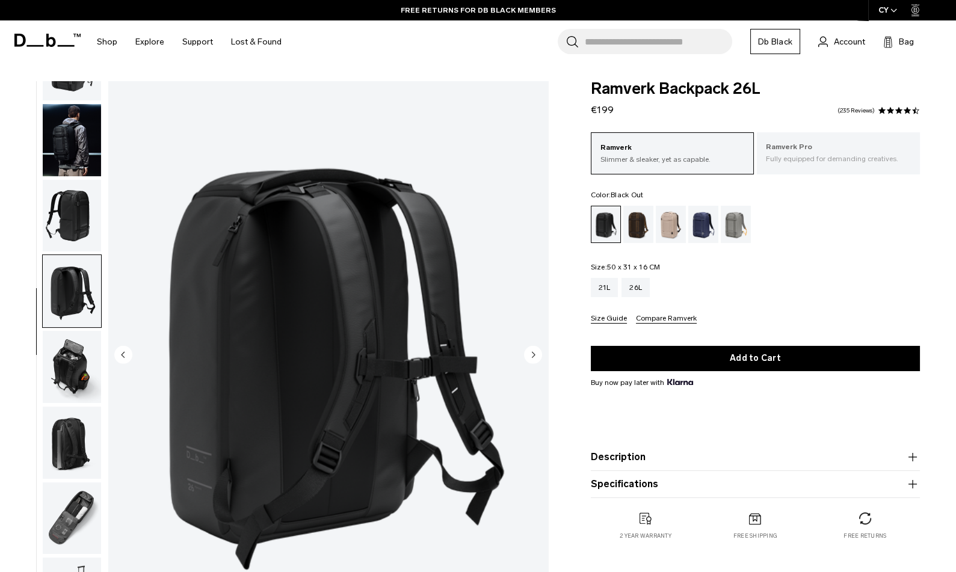
click at [812, 159] on p "Fully equipped for demanding creatives." at bounding box center [837, 158] width 145 height 11
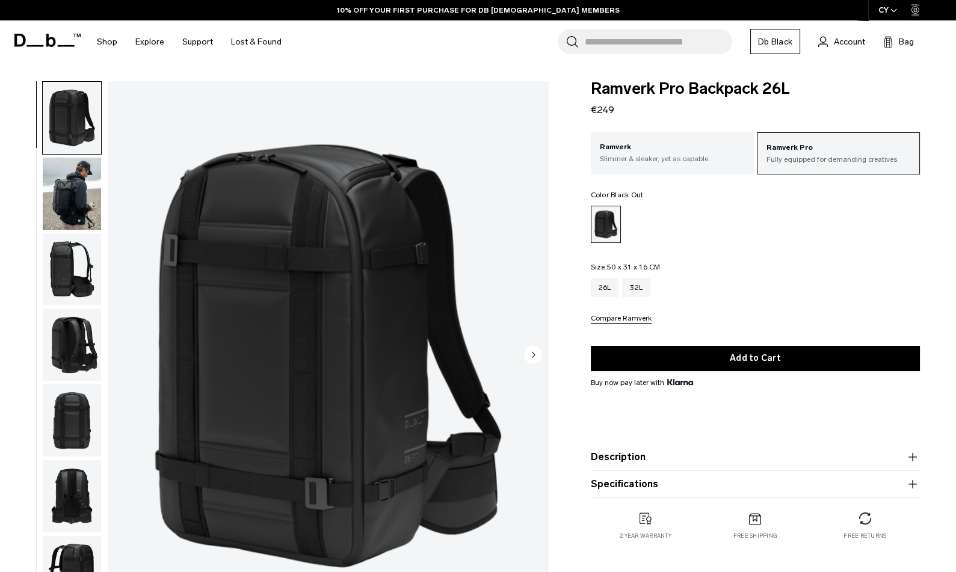
click at [534, 358] on circle "Next slide" at bounding box center [533, 354] width 18 height 18
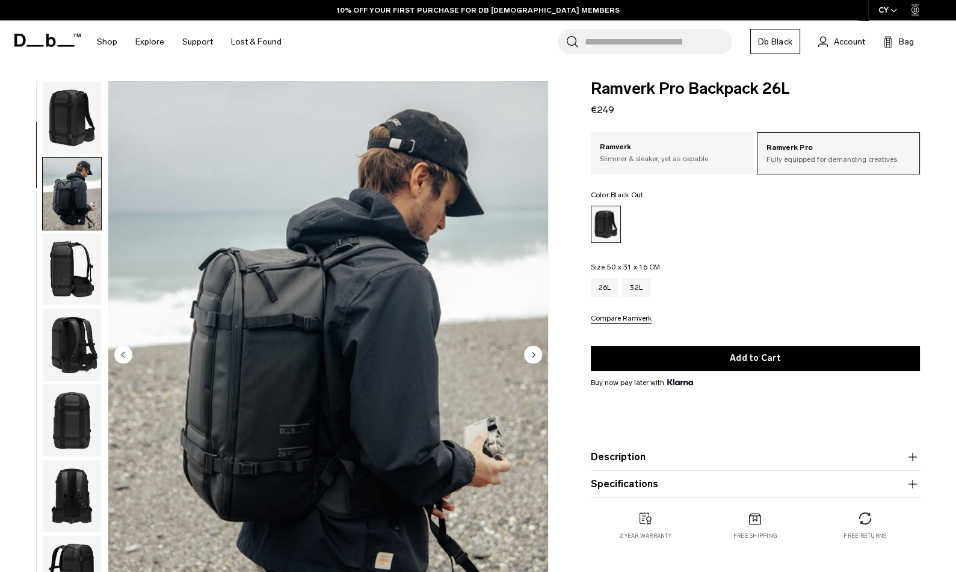
scroll to position [76, 0]
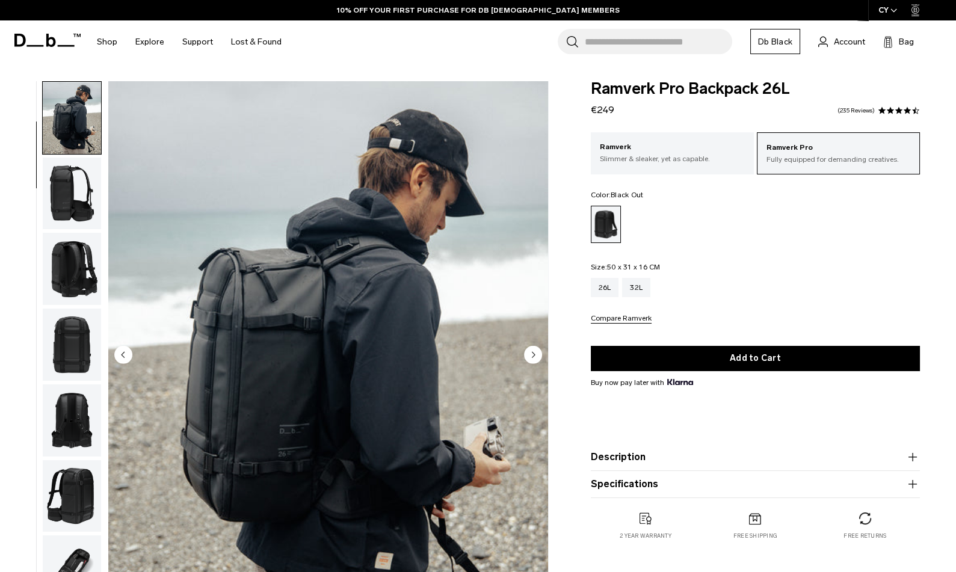
click at [534, 358] on circle "Next slide" at bounding box center [533, 354] width 18 height 18
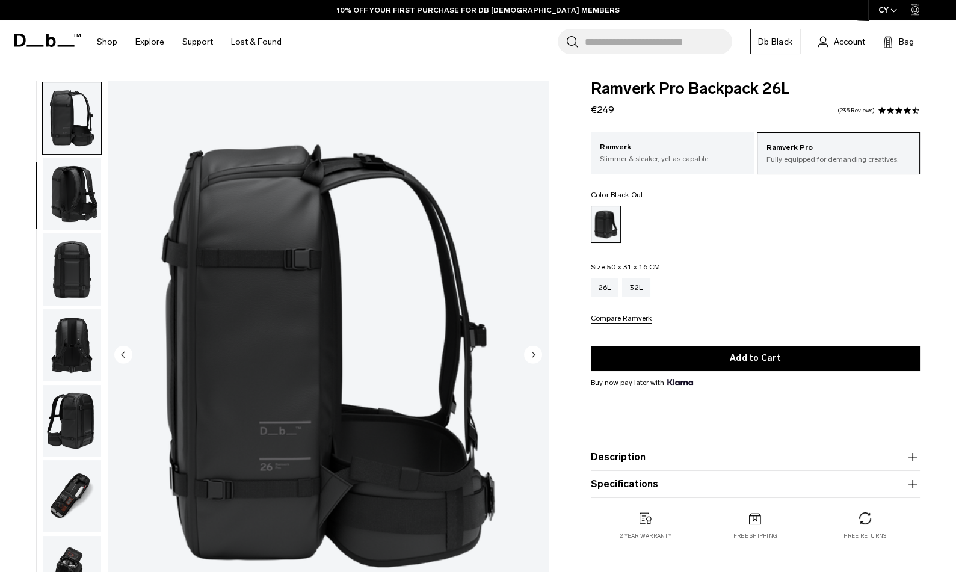
scroll to position [152, 0]
click at [534, 358] on circle "Next slide" at bounding box center [533, 354] width 18 height 18
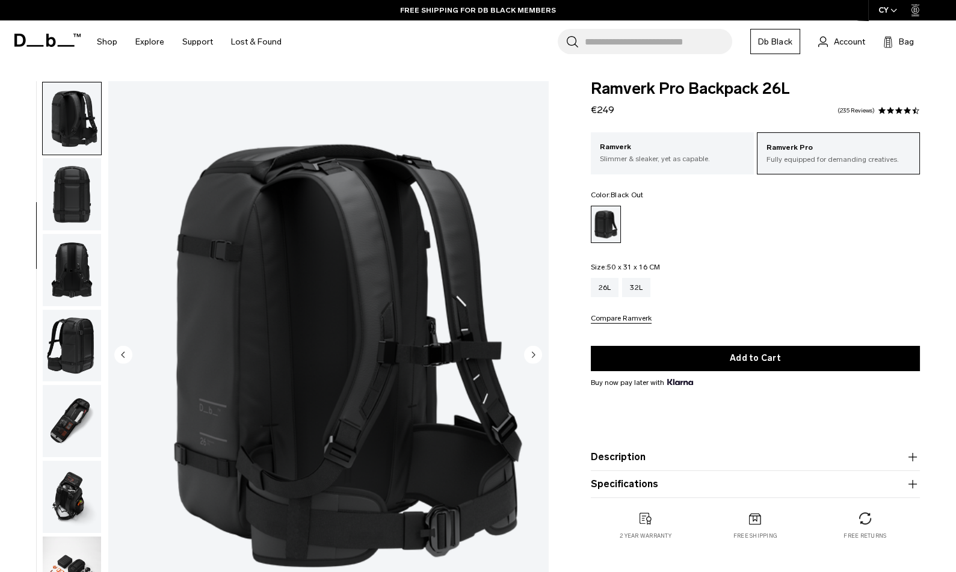
scroll to position [227, 0]
click at [534, 358] on circle "Next slide" at bounding box center [533, 354] width 18 height 18
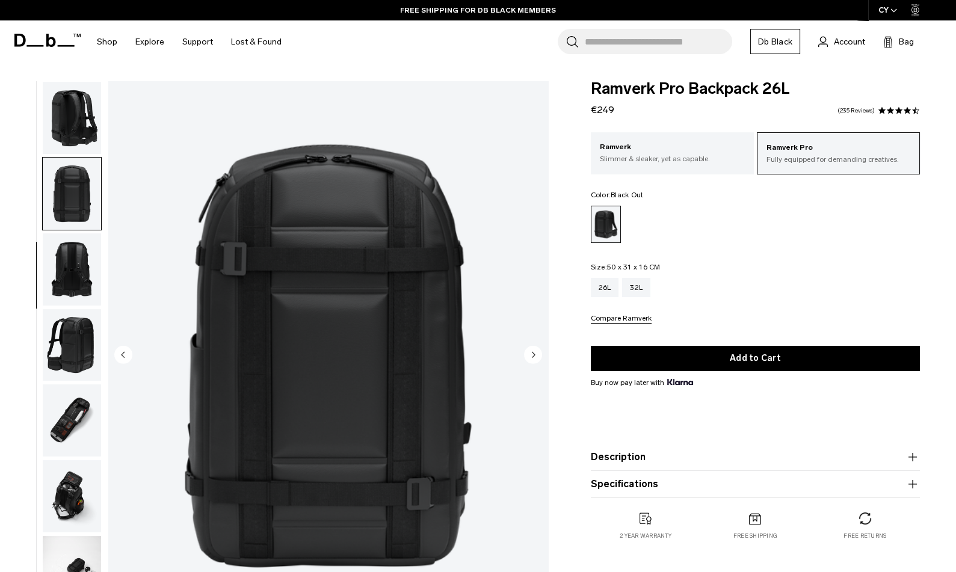
scroll to position [302, 0]
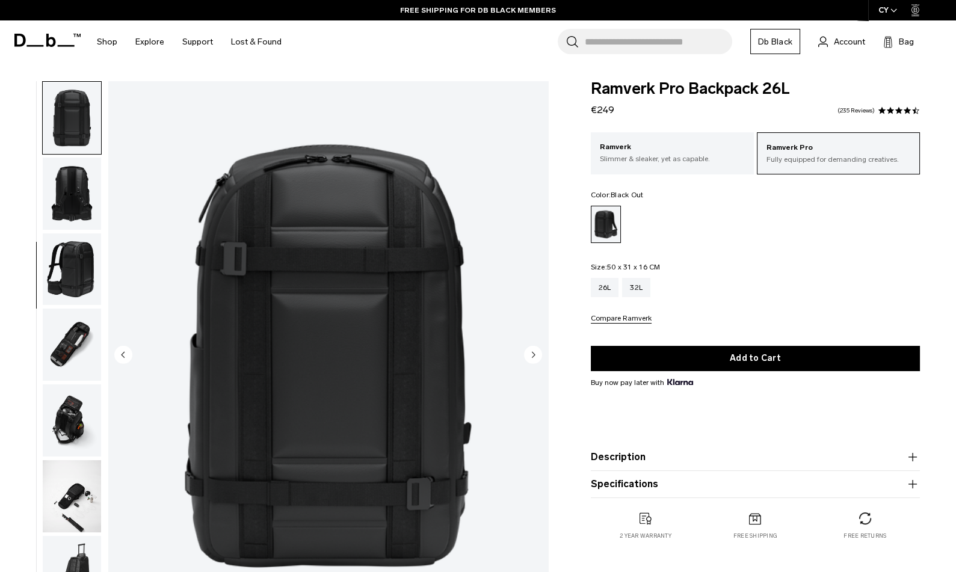
click at [534, 358] on circle "Next slide" at bounding box center [533, 354] width 18 height 18
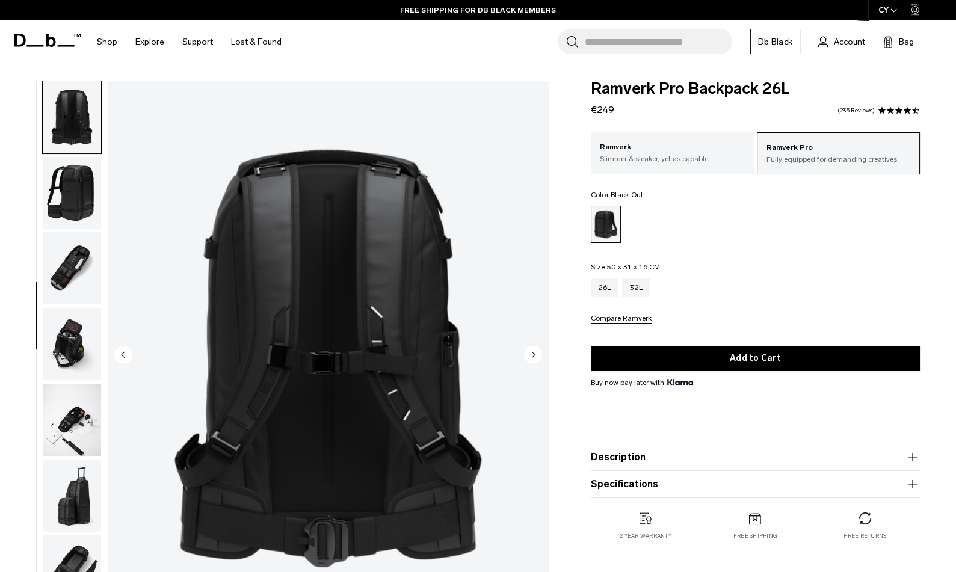
click at [534, 358] on circle "Next slide" at bounding box center [533, 354] width 18 height 18
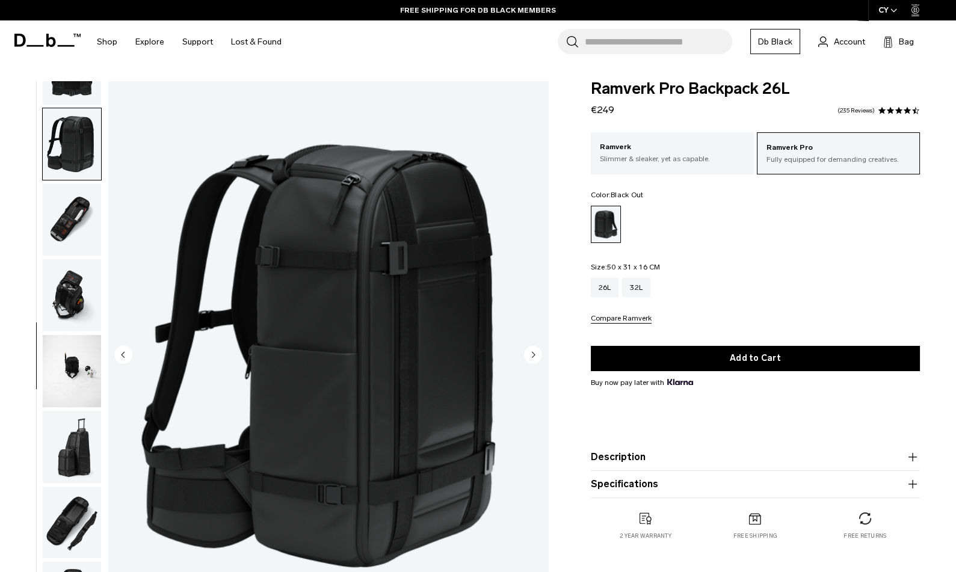
scroll to position [434, 0]
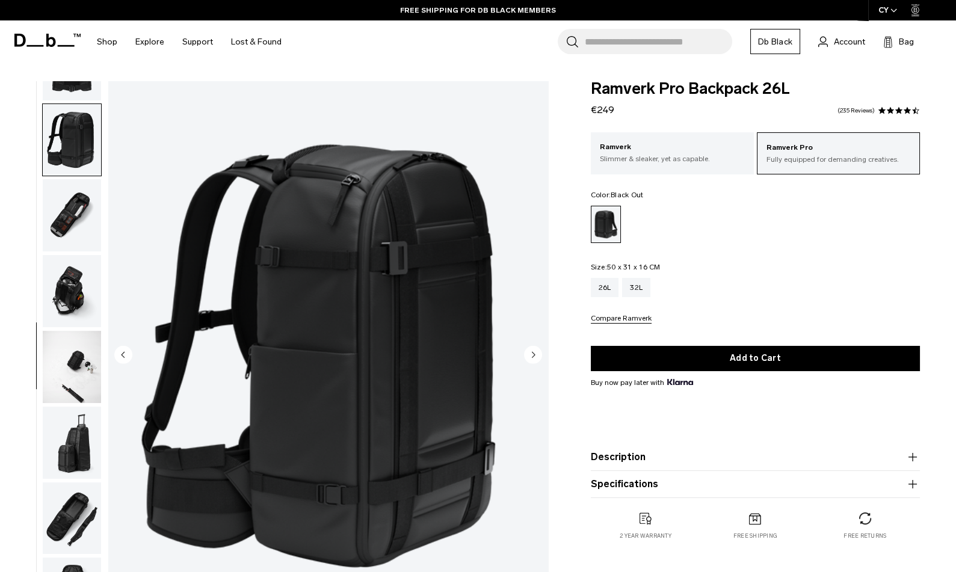
click at [534, 358] on circle "Next slide" at bounding box center [533, 354] width 18 height 18
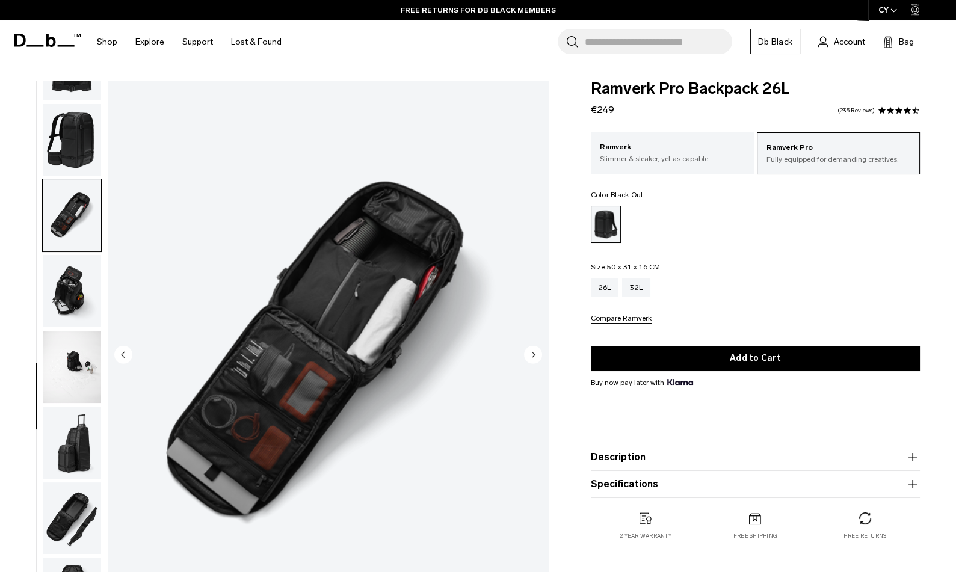
click at [534, 358] on circle "Next slide" at bounding box center [533, 354] width 18 height 18
